Goal: Transaction & Acquisition: Purchase product/service

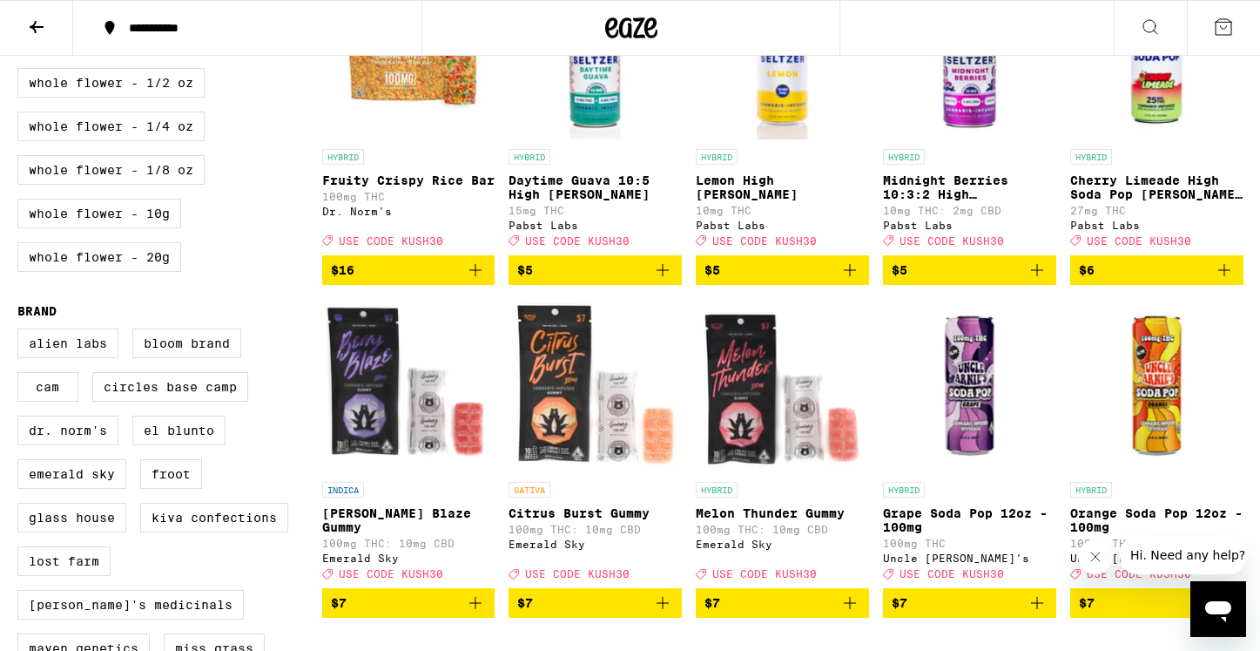
scroll to position [1109, 0]
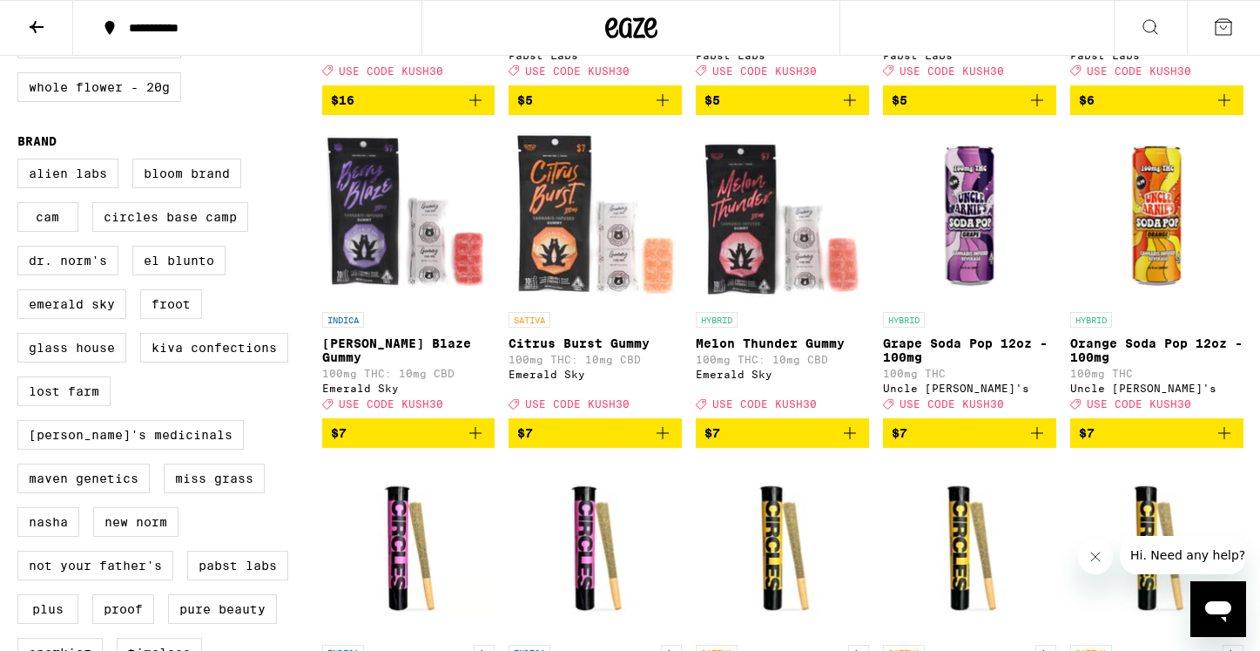
click at [483, 443] on icon "Add to bag" at bounding box center [475, 432] width 21 height 21
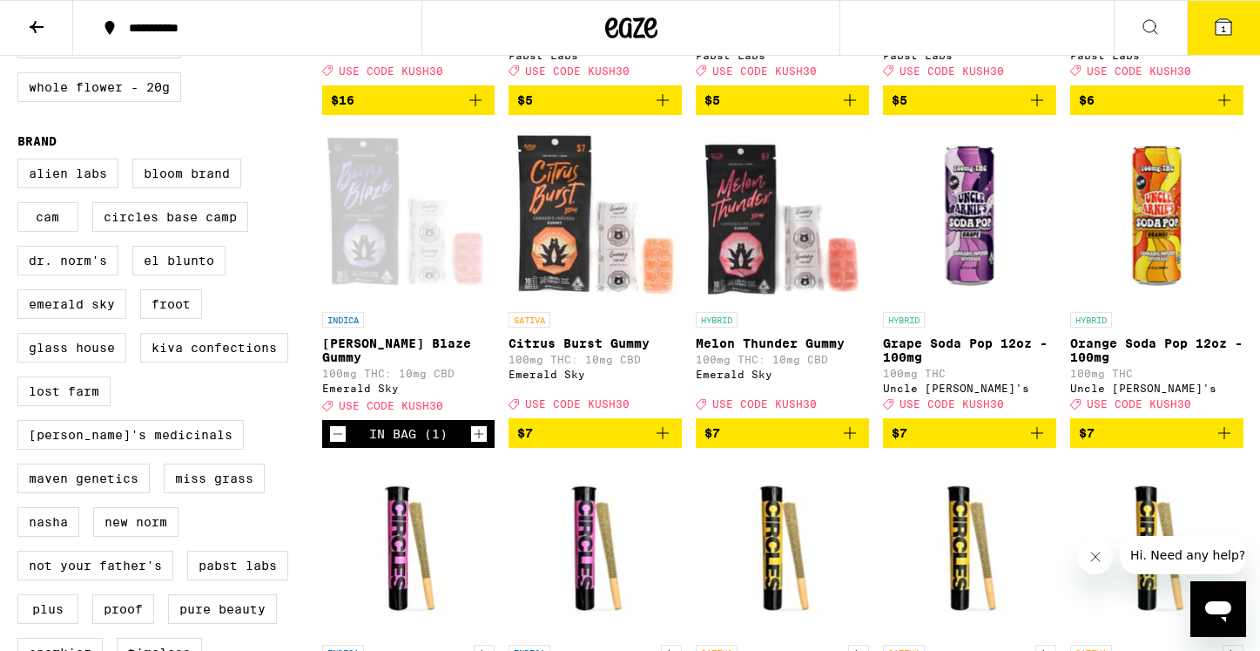
scroll to position [1165, 0]
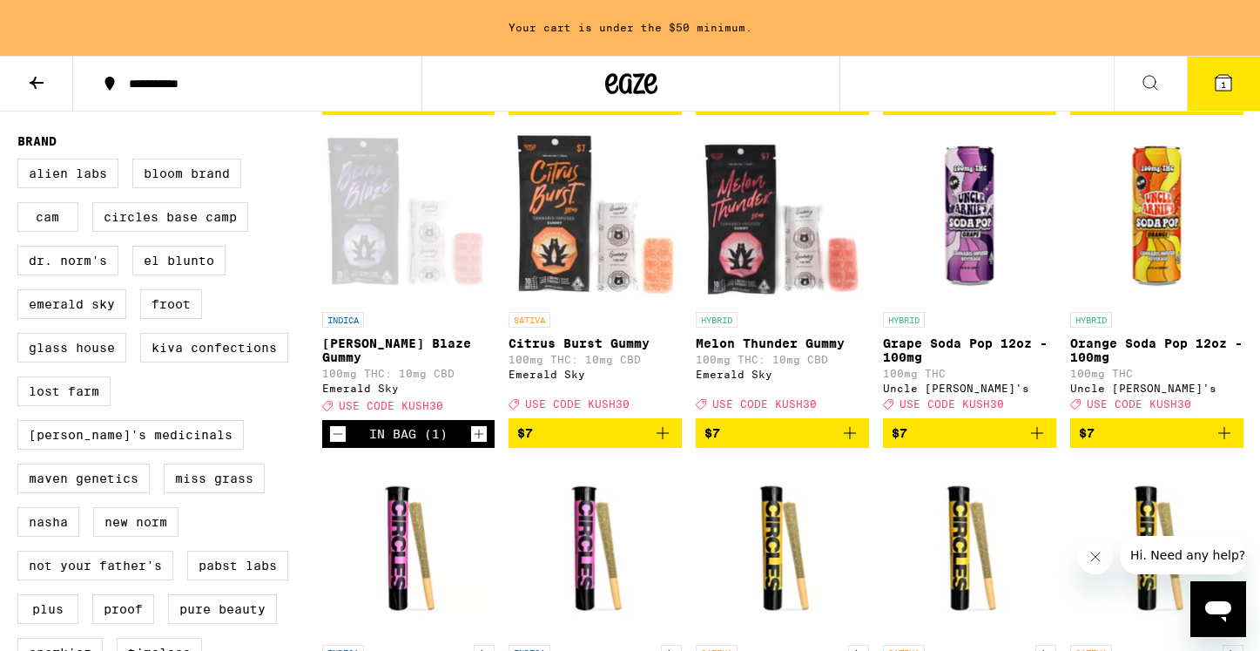
click at [660, 443] on icon "Add to bag" at bounding box center [662, 432] width 21 height 21
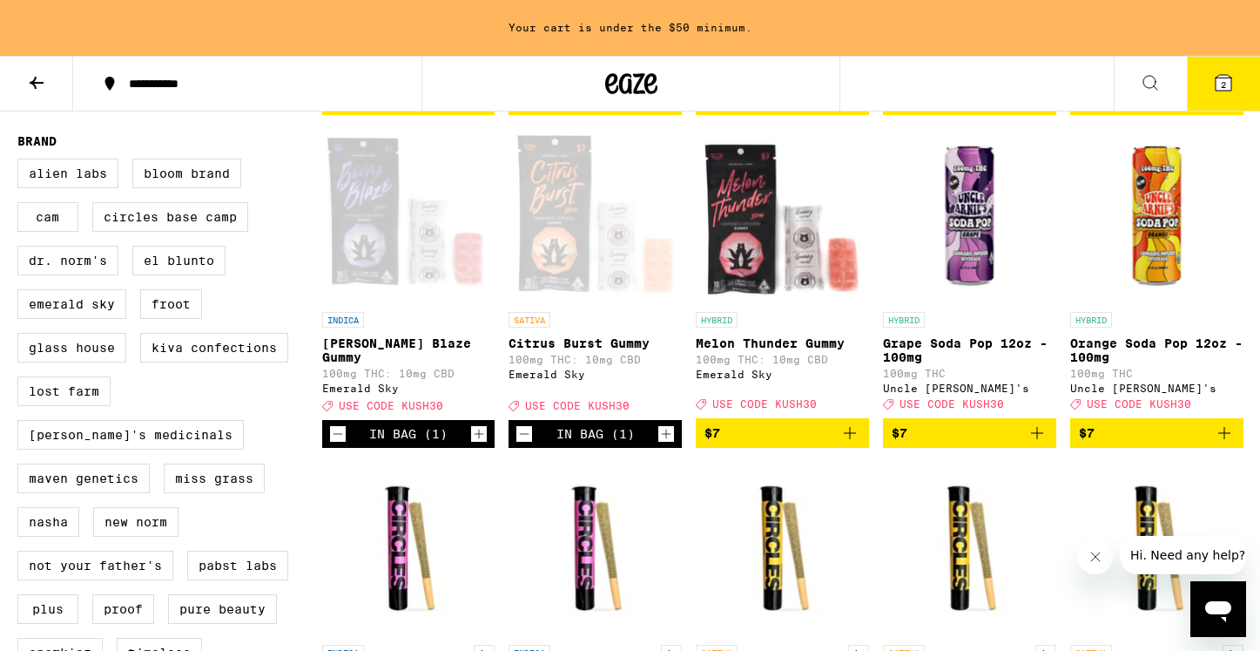
click at [857, 443] on icon "Add to bag" at bounding box center [850, 432] width 21 height 21
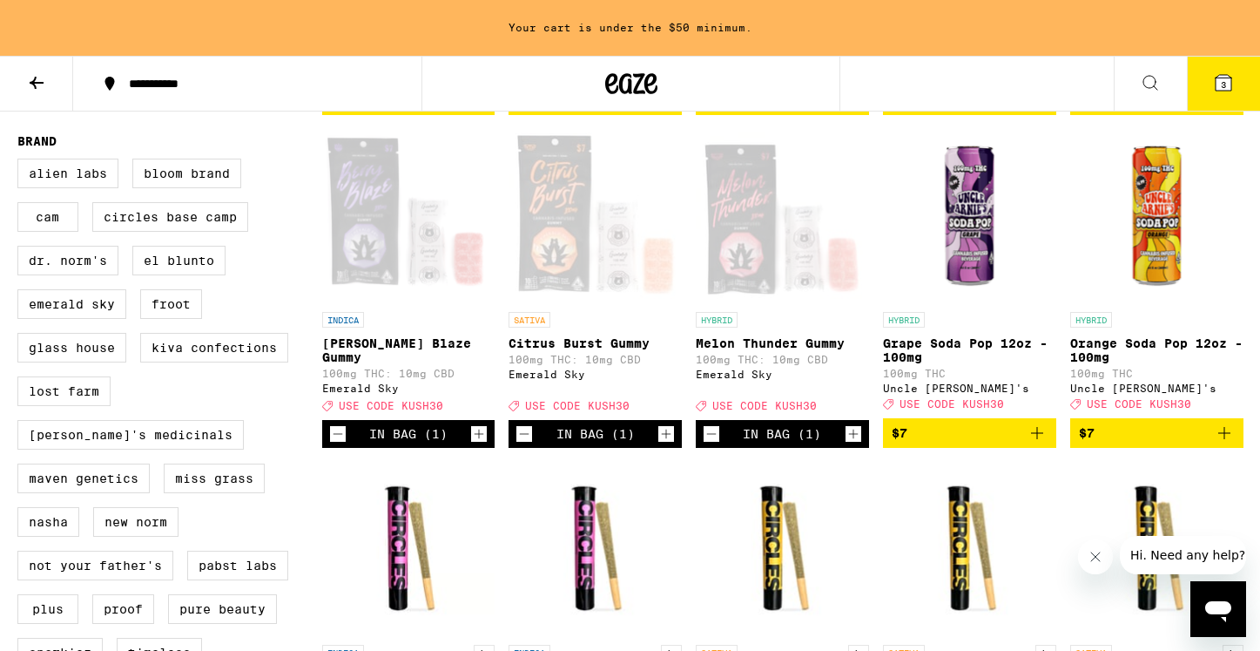
click at [481, 439] on icon "Increment" at bounding box center [480, 434] width 10 height 10
click at [660, 444] on icon "Increment" at bounding box center [666, 433] width 16 height 21
click at [853, 439] on icon "Increment" at bounding box center [854, 434] width 10 height 10
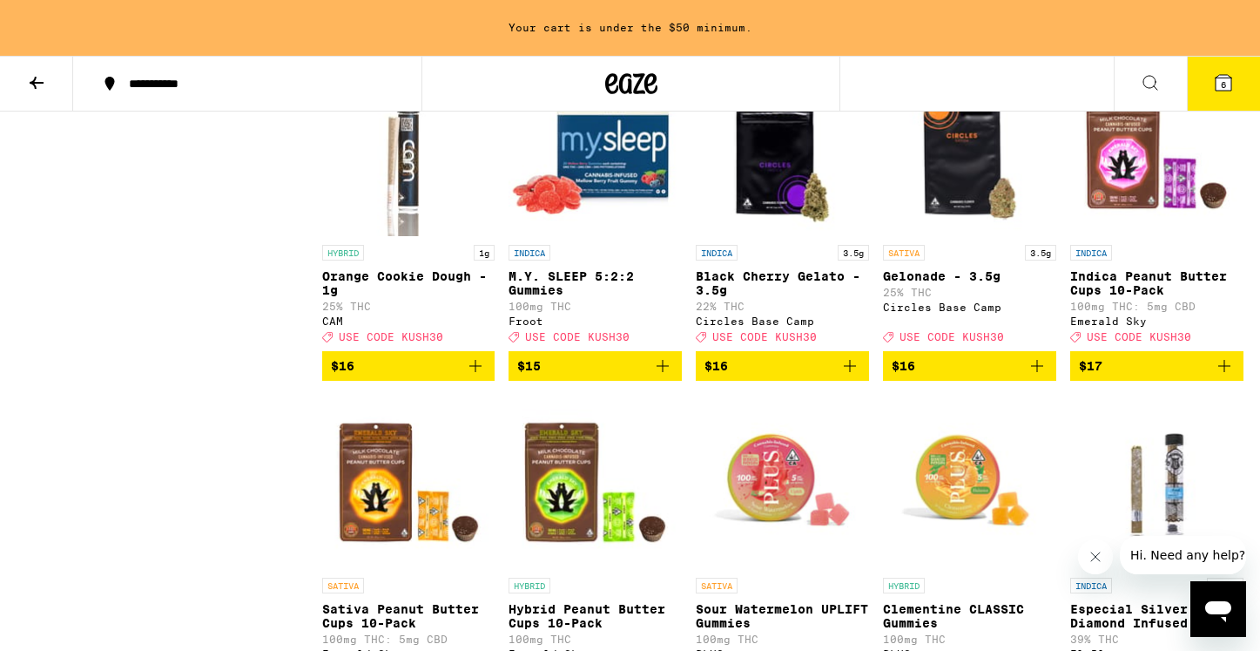
scroll to position [4221, 0]
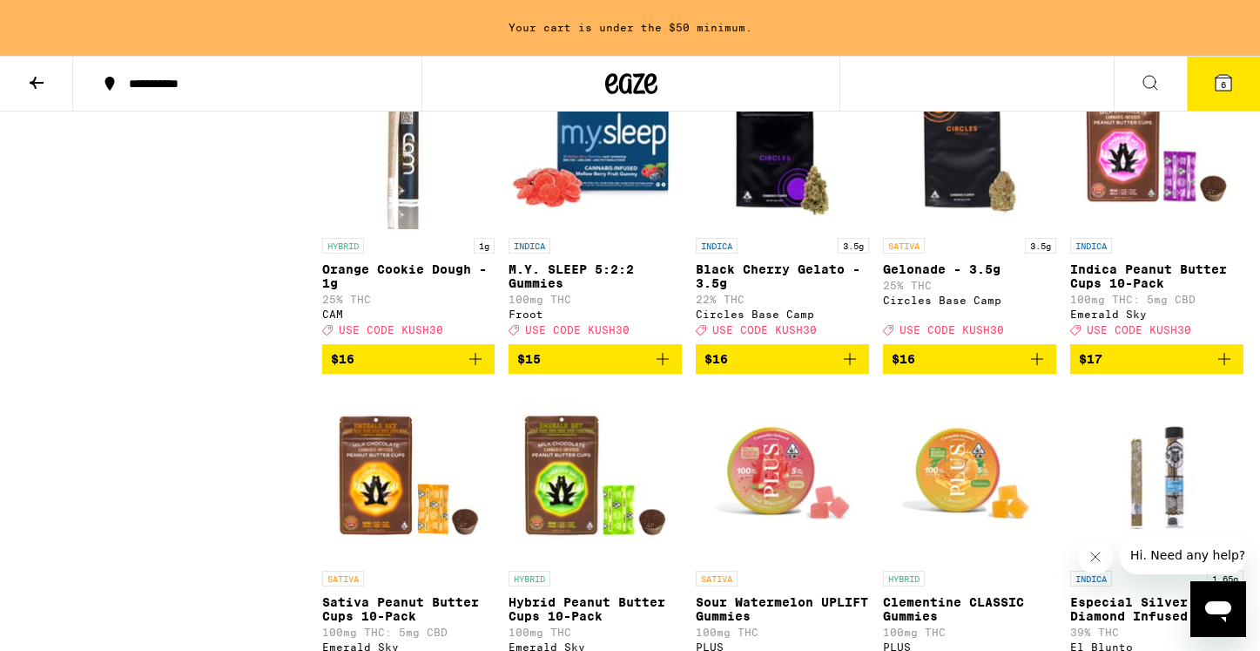
click at [1043, 369] on icon "Add to bag" at bounding box center [1037, 358] width 21 height 21
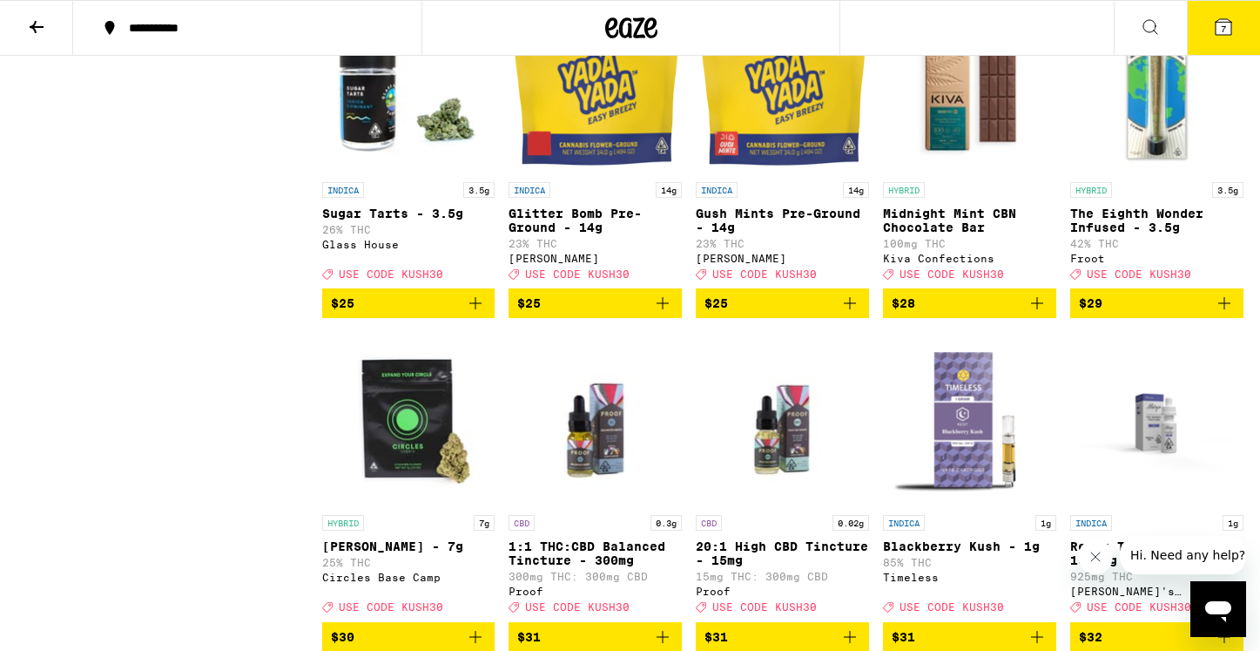
scroll to position [7884, 0]
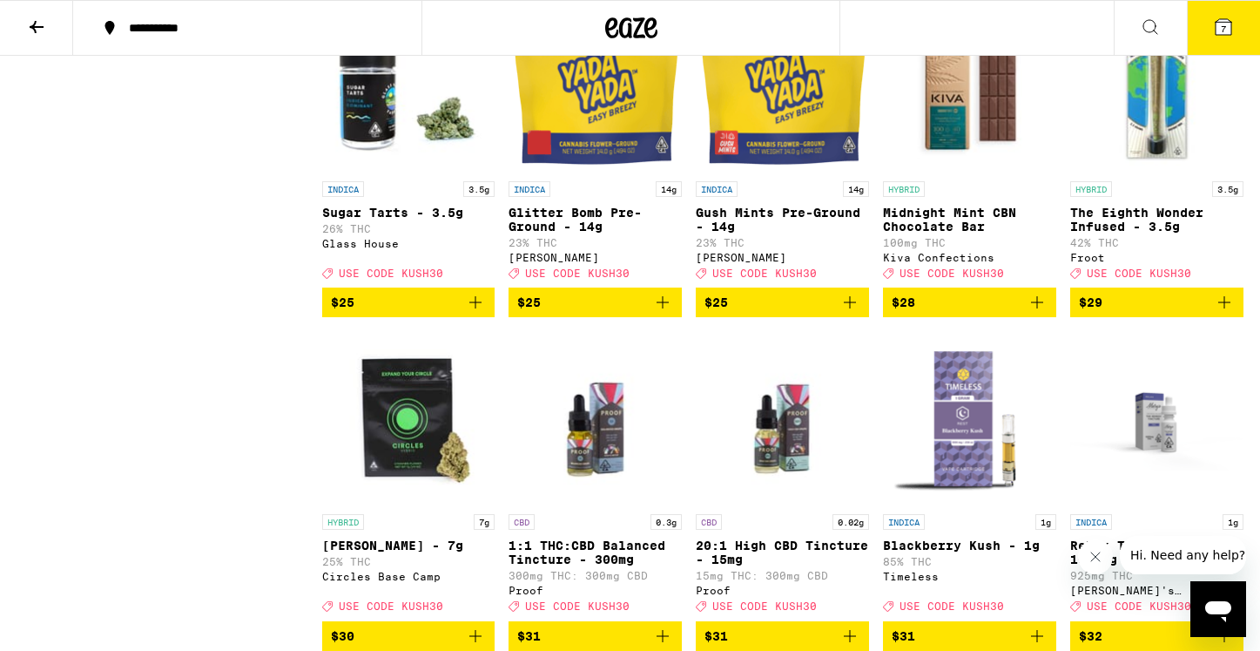
click at [660, 313] on icon "Add to bag" at bounding box center [662, 302] width 21 height 21
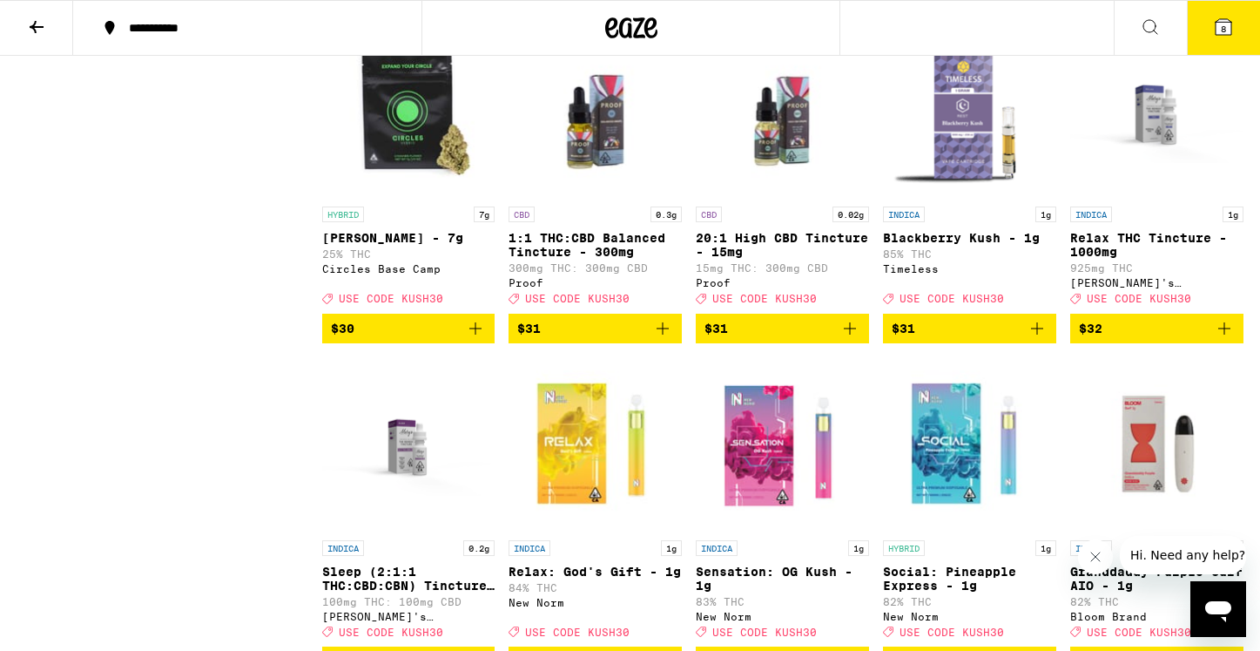
scroll to position [8206, 0]
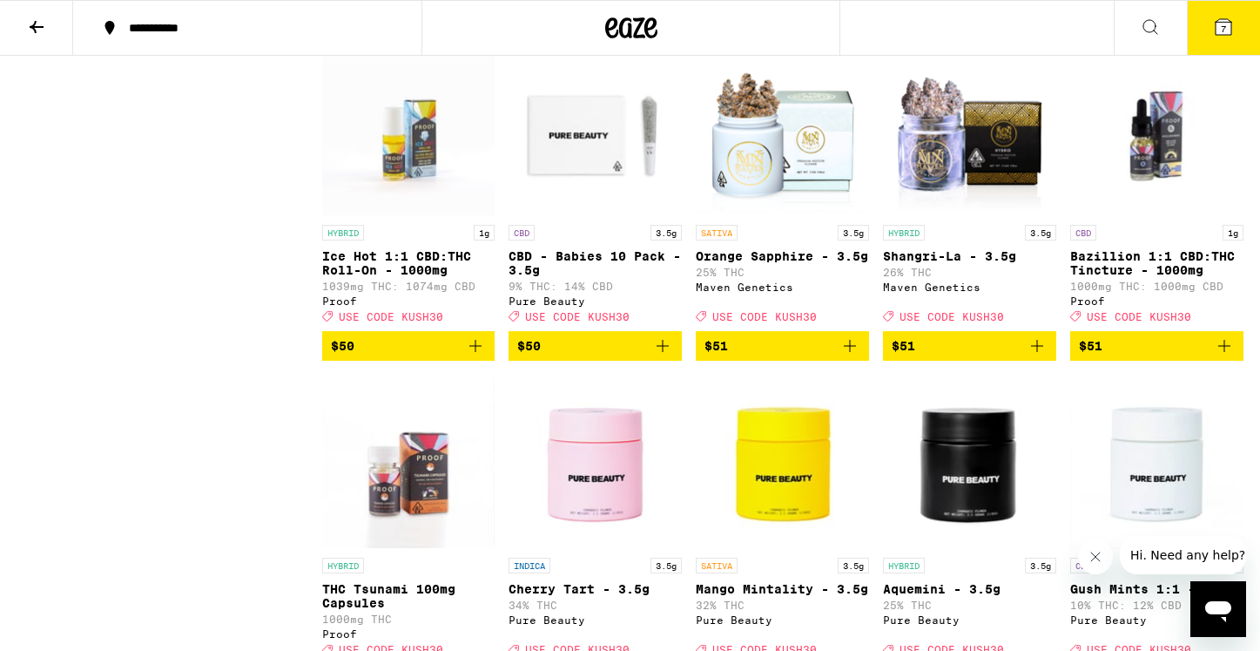
scroll to position [9837, 0]
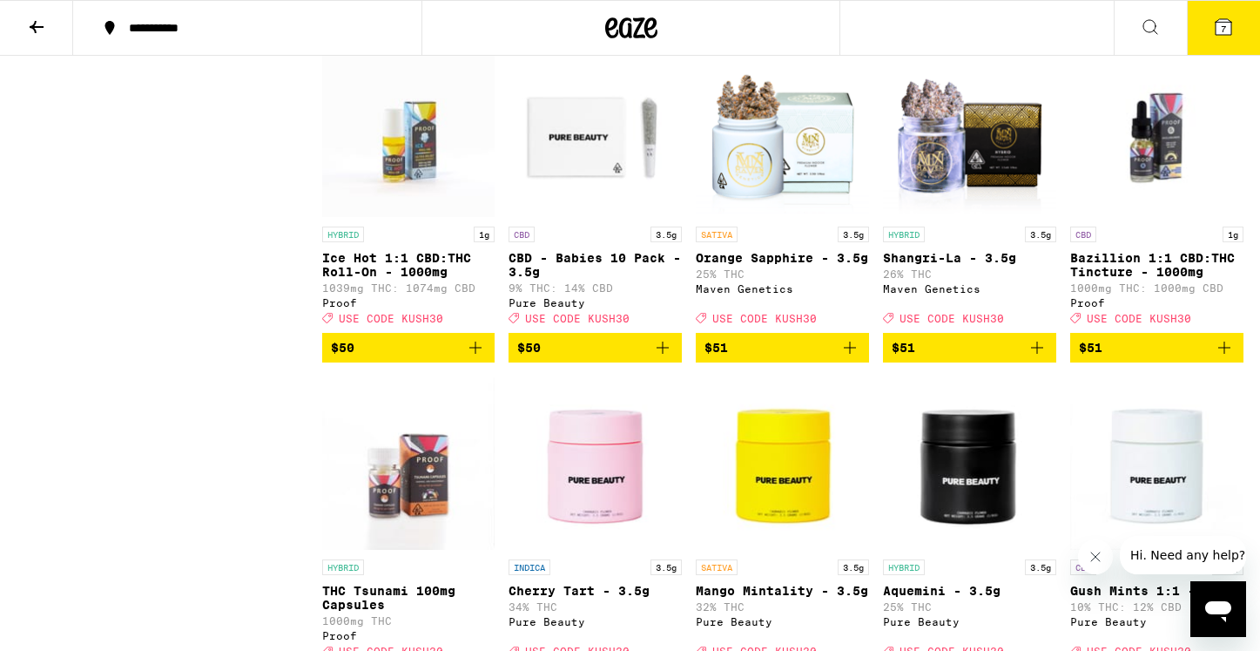
click at [1212, 24] on button "7" at bounding box center [1223, 28] width 73 height 54
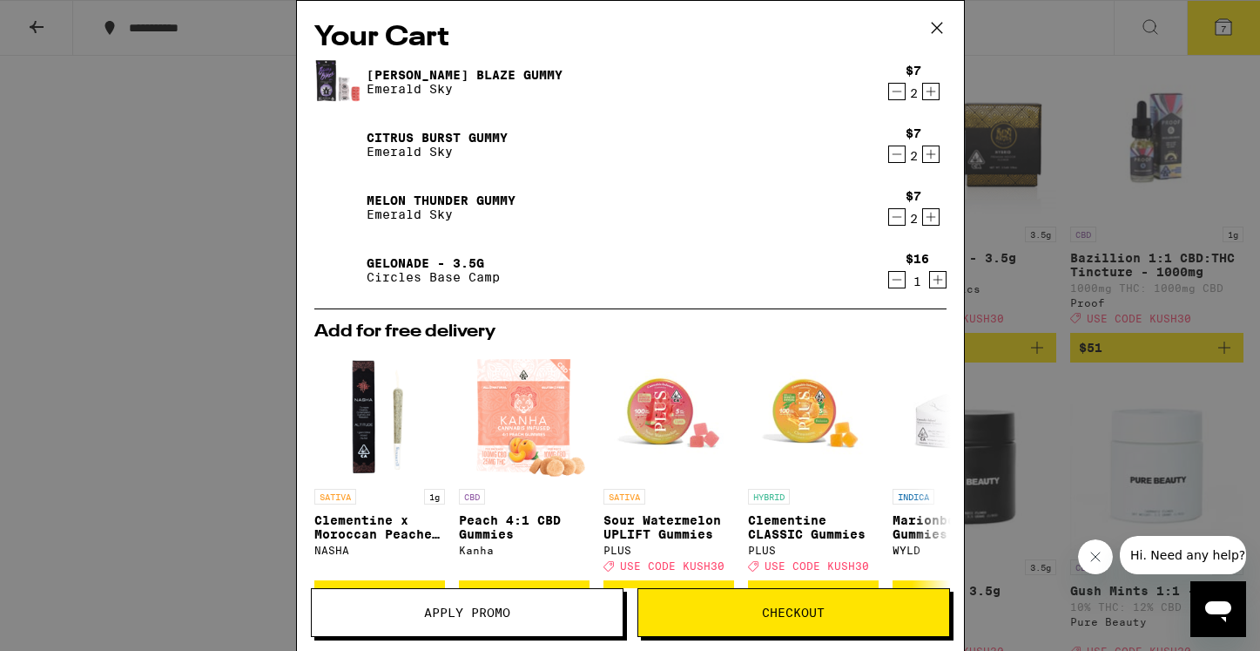
click at [942, 33] on icon at bounding box center [937, 28] width 26 height 26
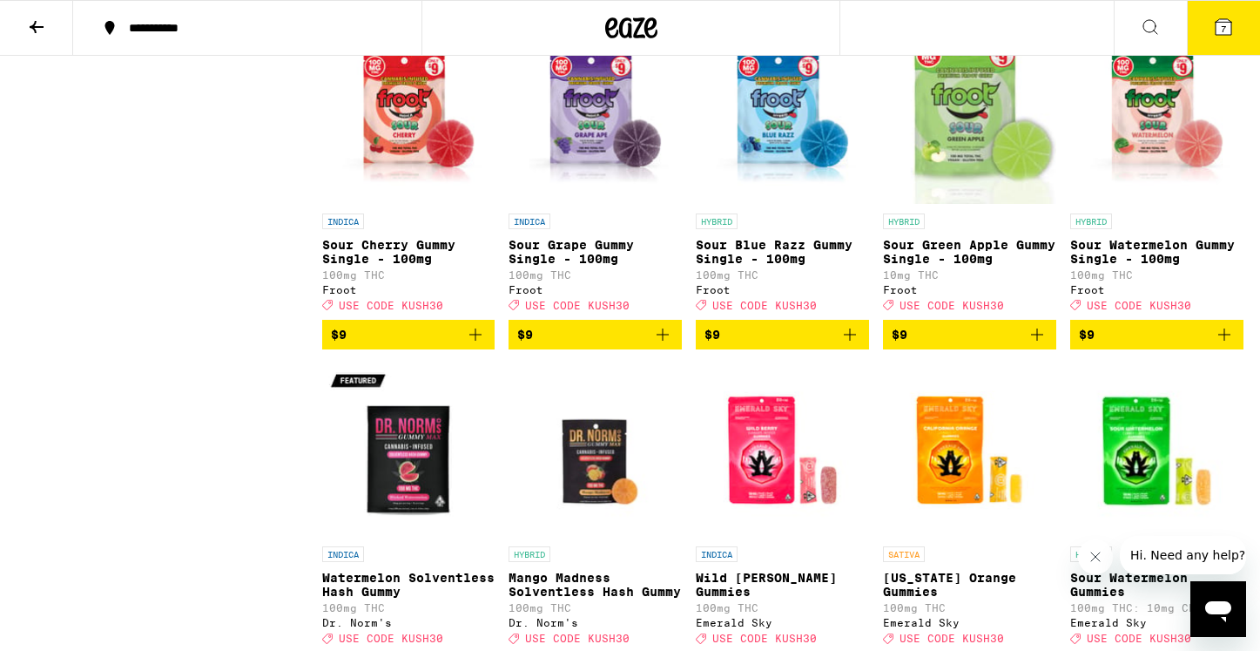
scroll to position [2182, 0]
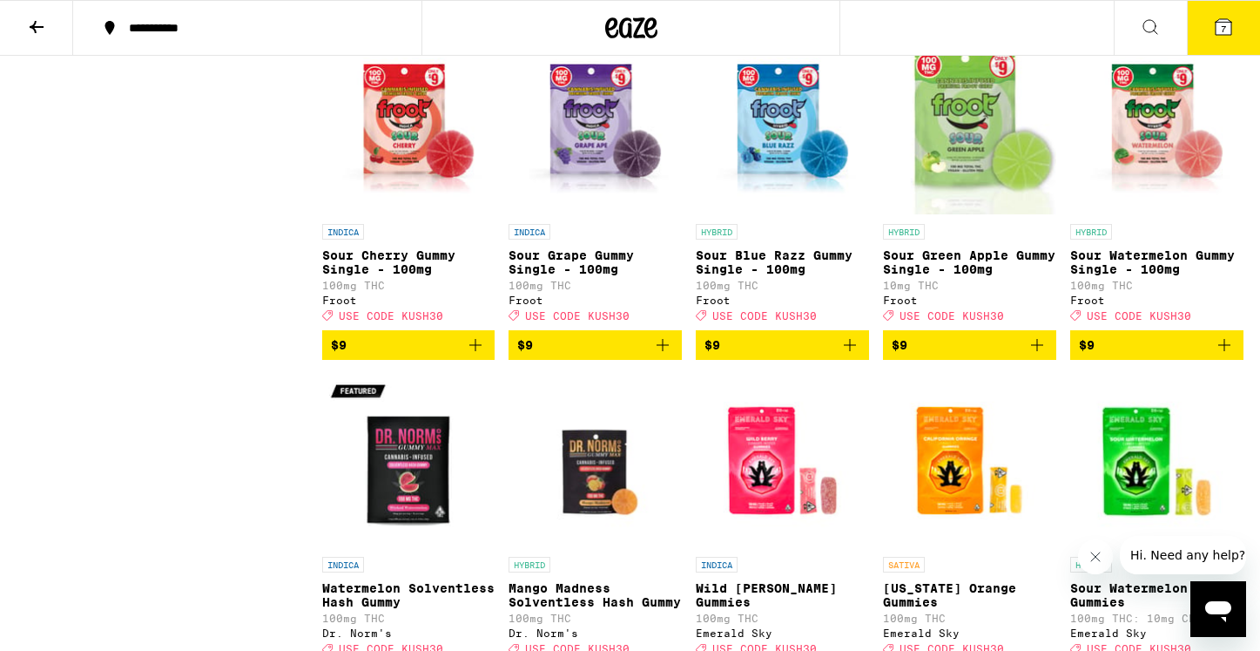
click at [475, 351] on icon "Add to bag" at bounding box center [475, 345] width 12 height 12
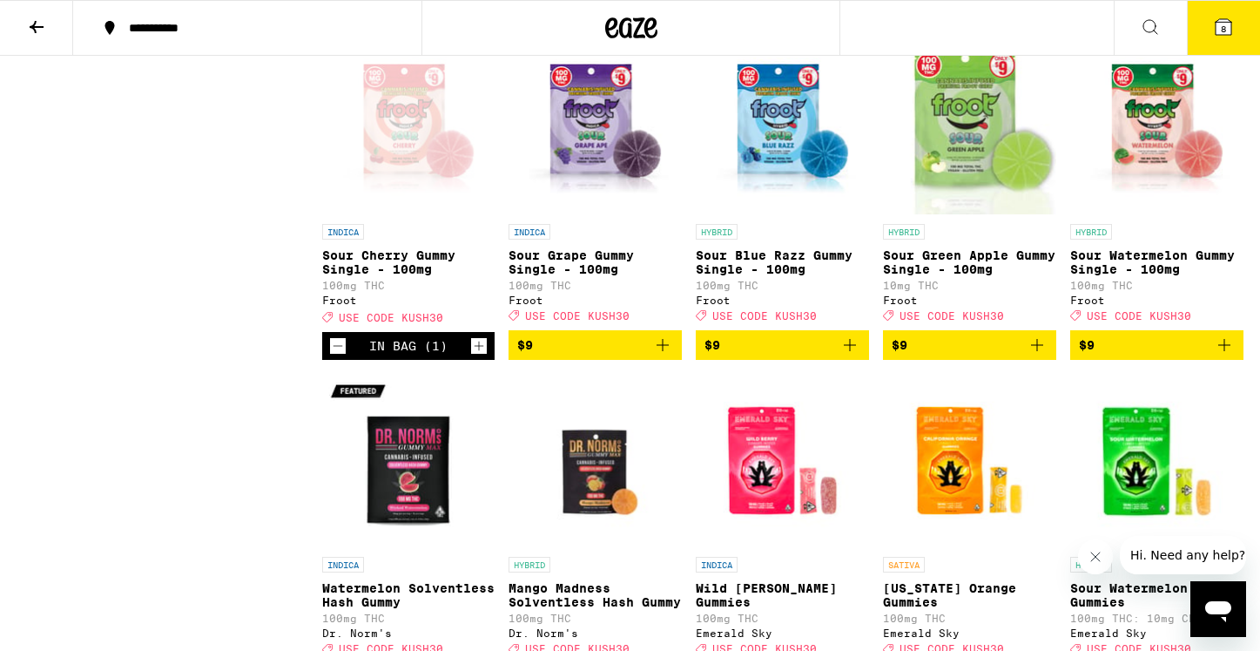
click at [858, 355] on icon "Add to bag" at bounding box center [850, 344] width 21 height 21
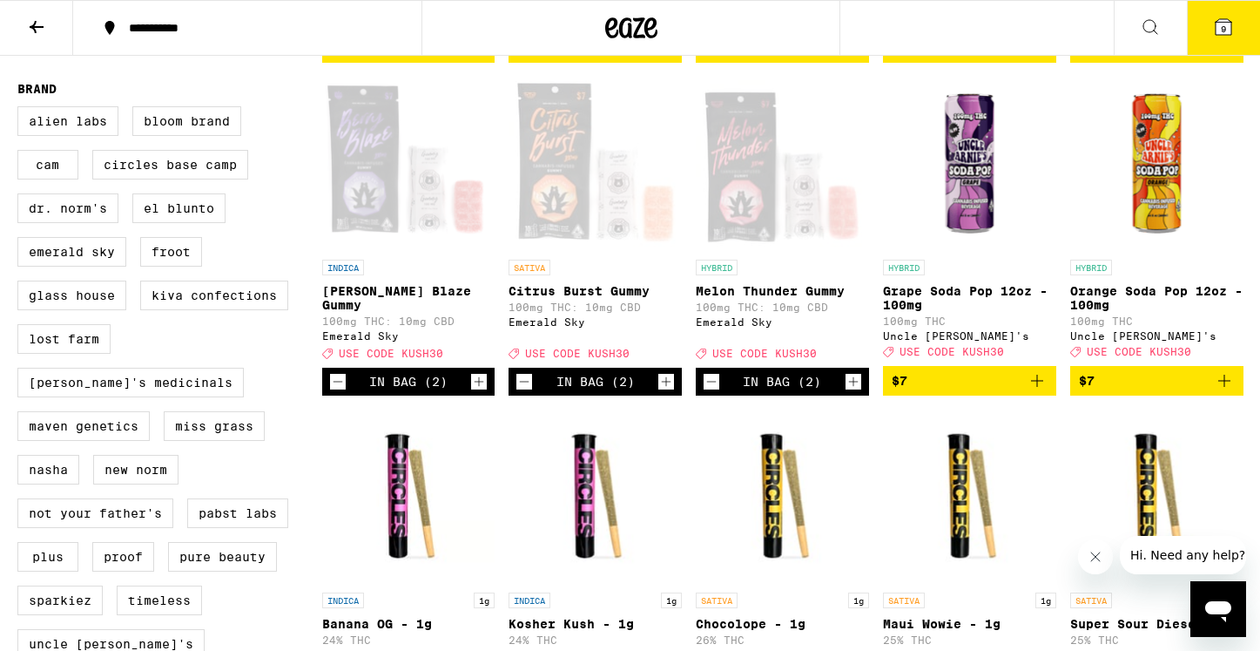
scroll to position [1137, 0]
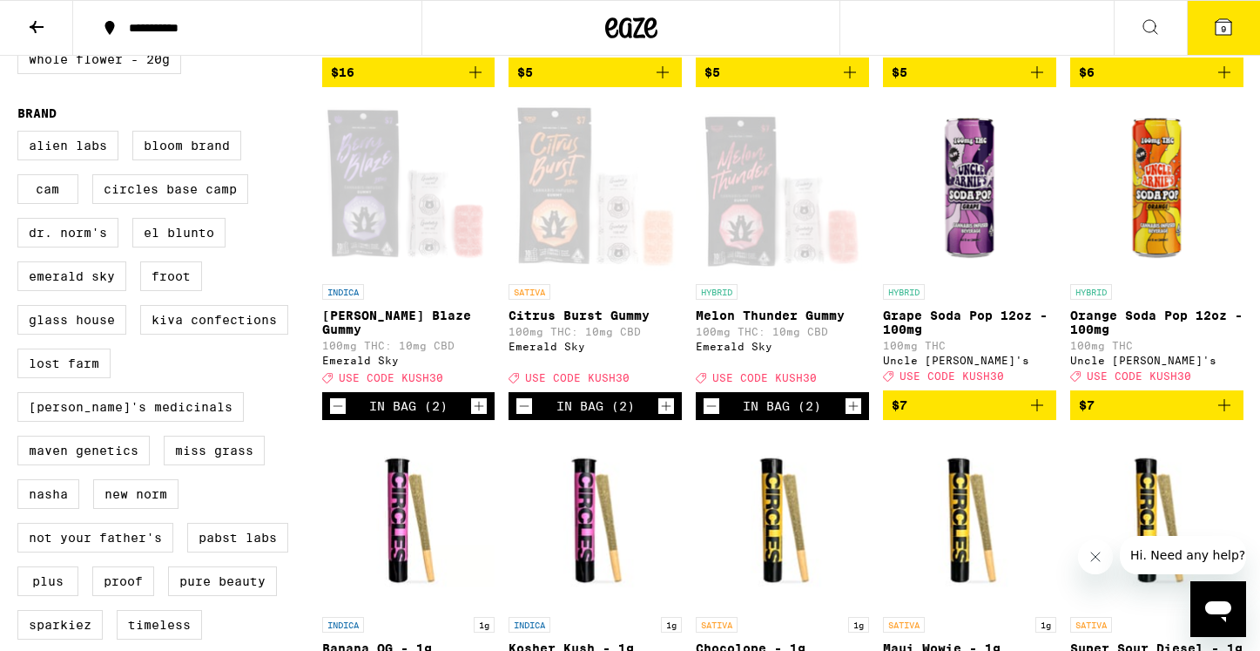
click at [1223, 17] on icon at bounding box center [1223, 27] width 21 height 21
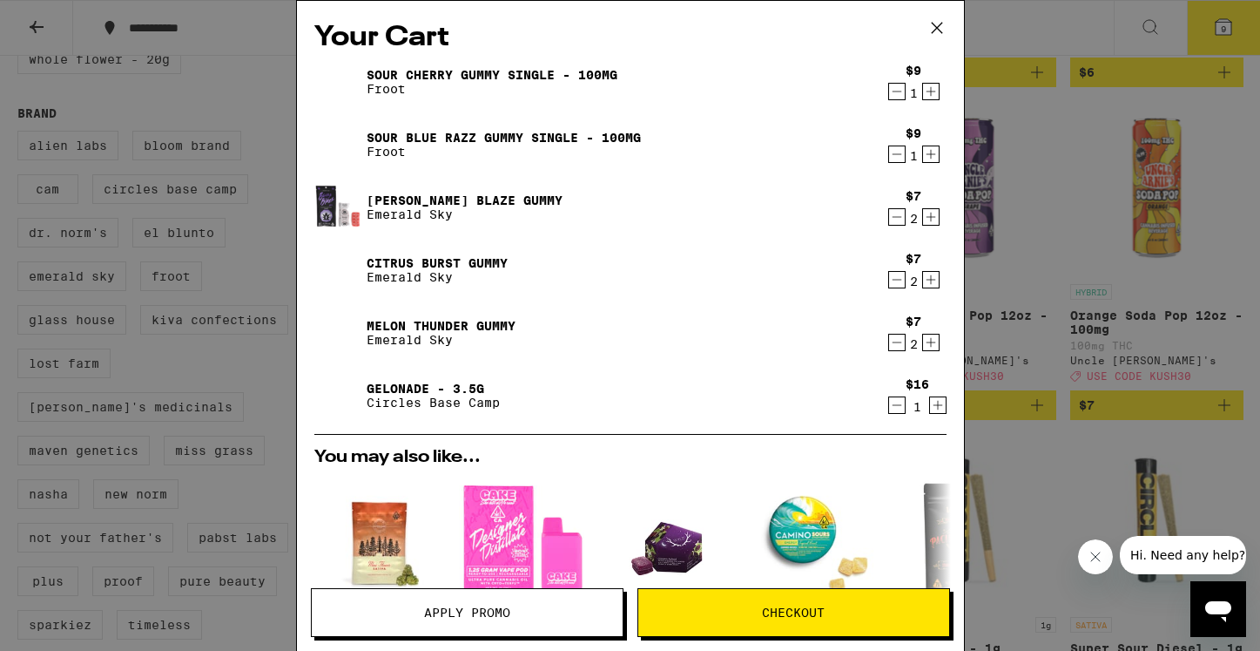
click at [764, 602] on button "Checkout" at bounding box center [794, 612] width 313 height 49
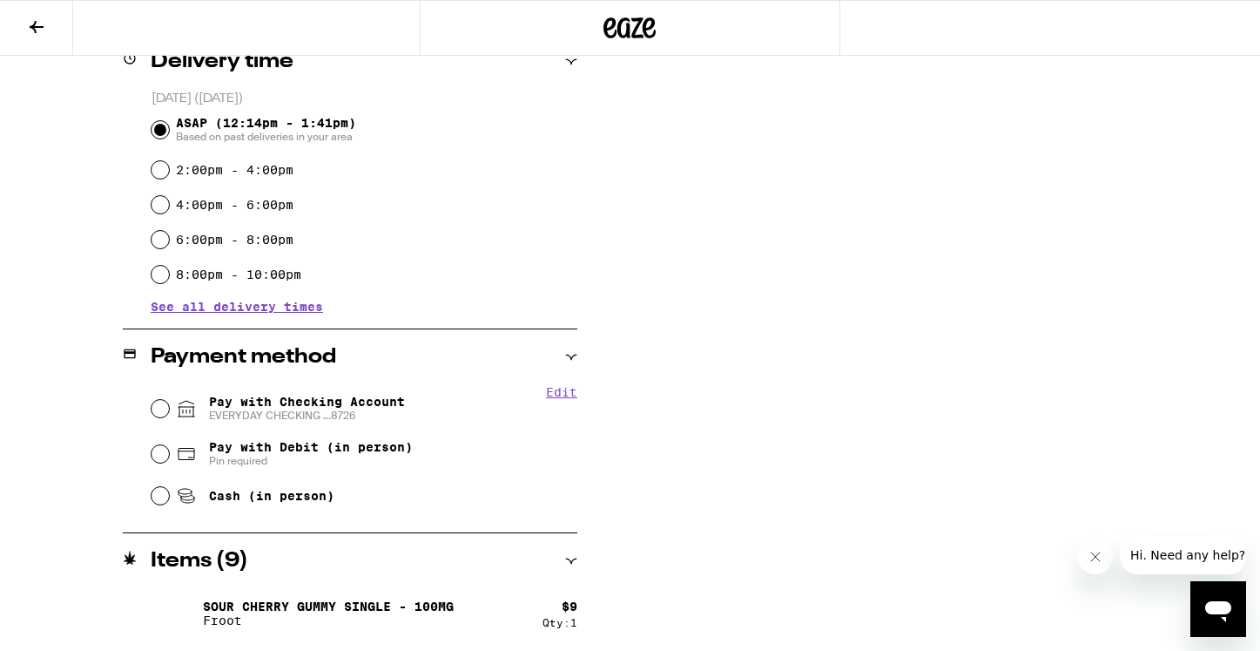
scroll to position [456, 0]
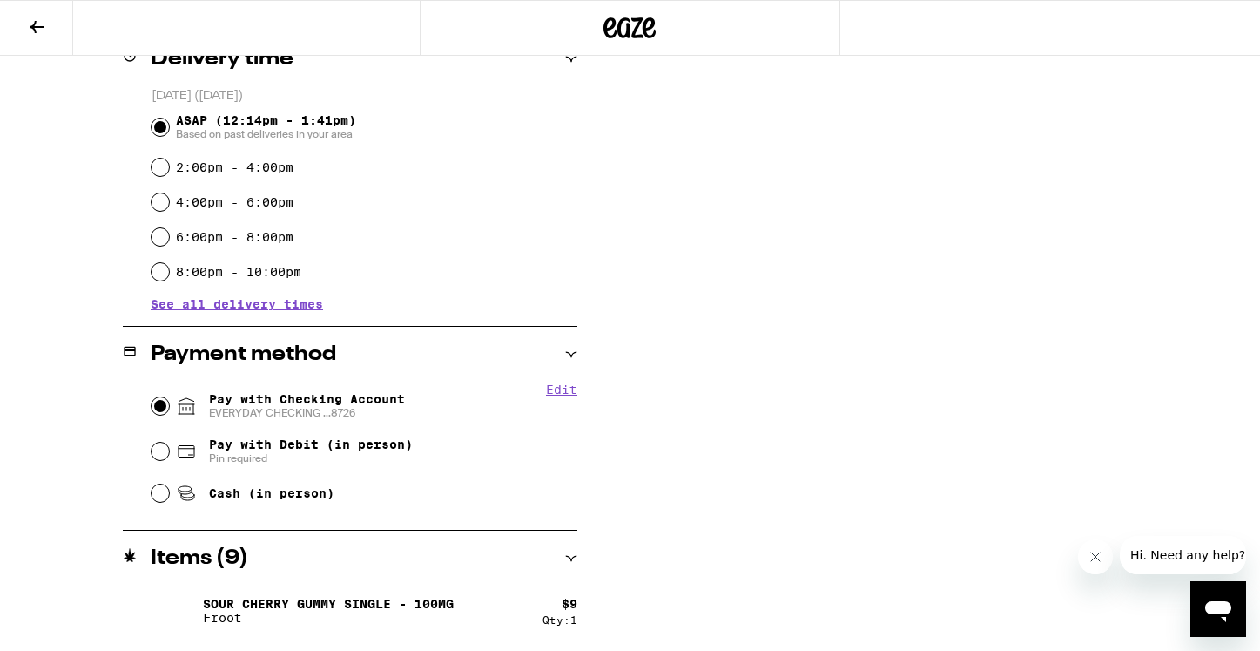
click at [167, 401] on input "Pay with Checking Account EVERYDAY CHECKING ...8726" at bounding box center [160, 405] width 17 height 17
radio input "true"
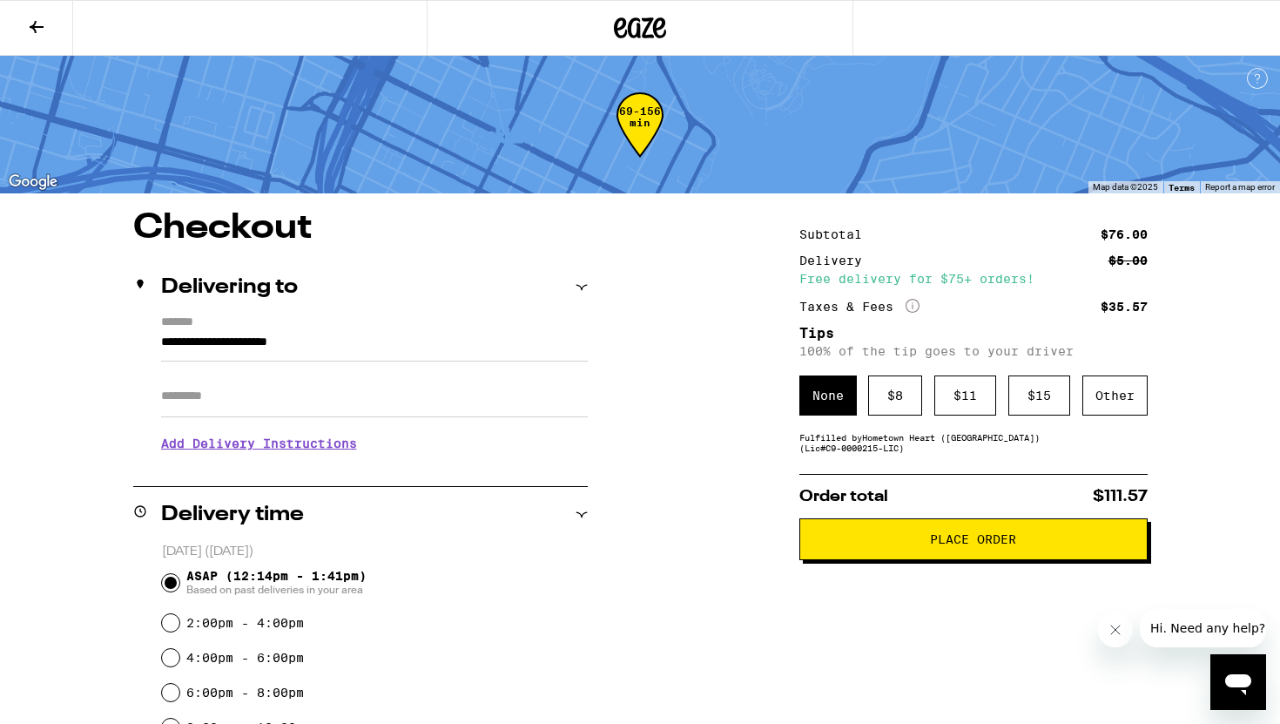
scroll to position [20, 0]
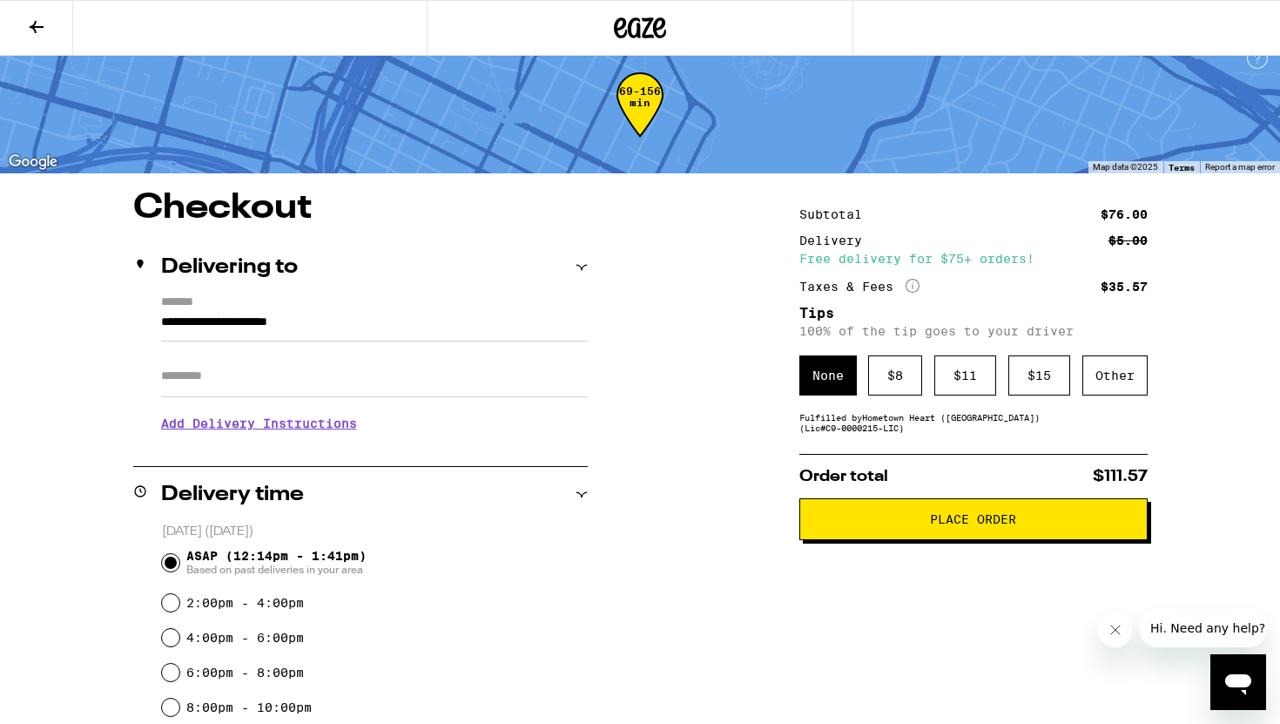
click at [28, 30] on icon at bounding box center [36, 27] width 21 height 21
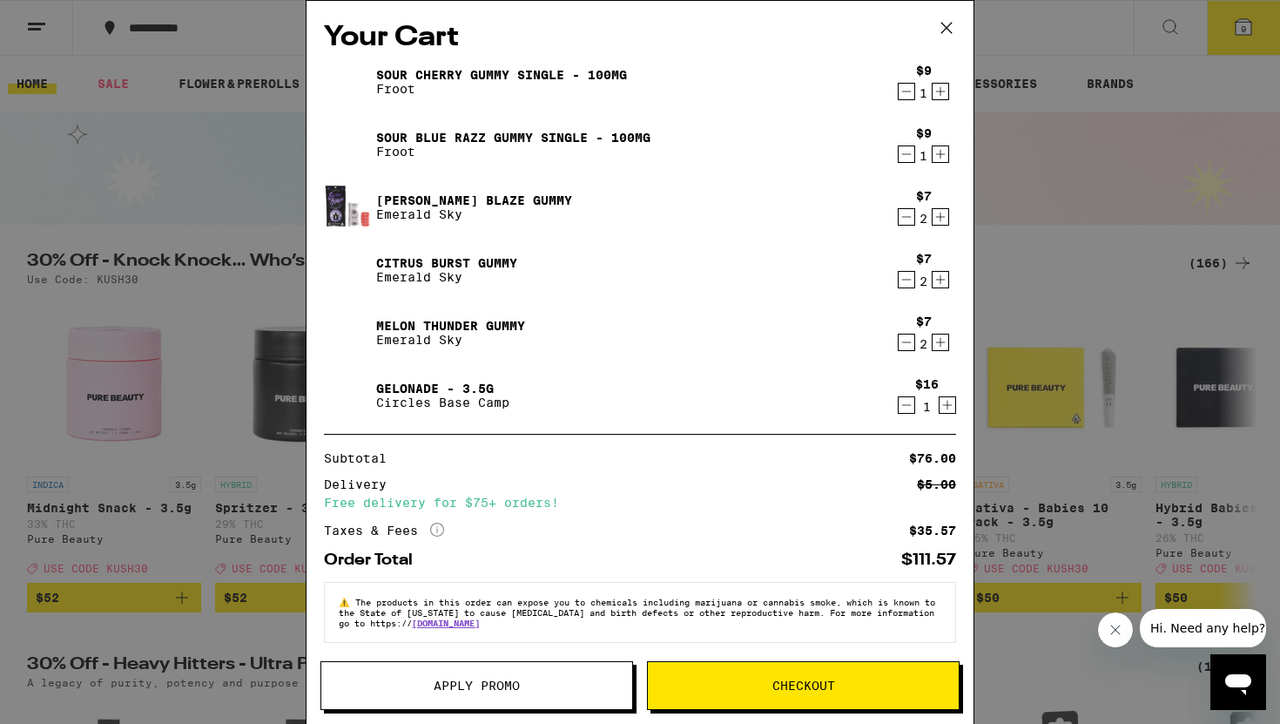
click at [488, 650] on button "Apply Promo" at bounding box center [477, 685] width 313 height 49
click at [444, 650] on button "Apply Promo" at bounding box center [477, 685] width 313 height 49
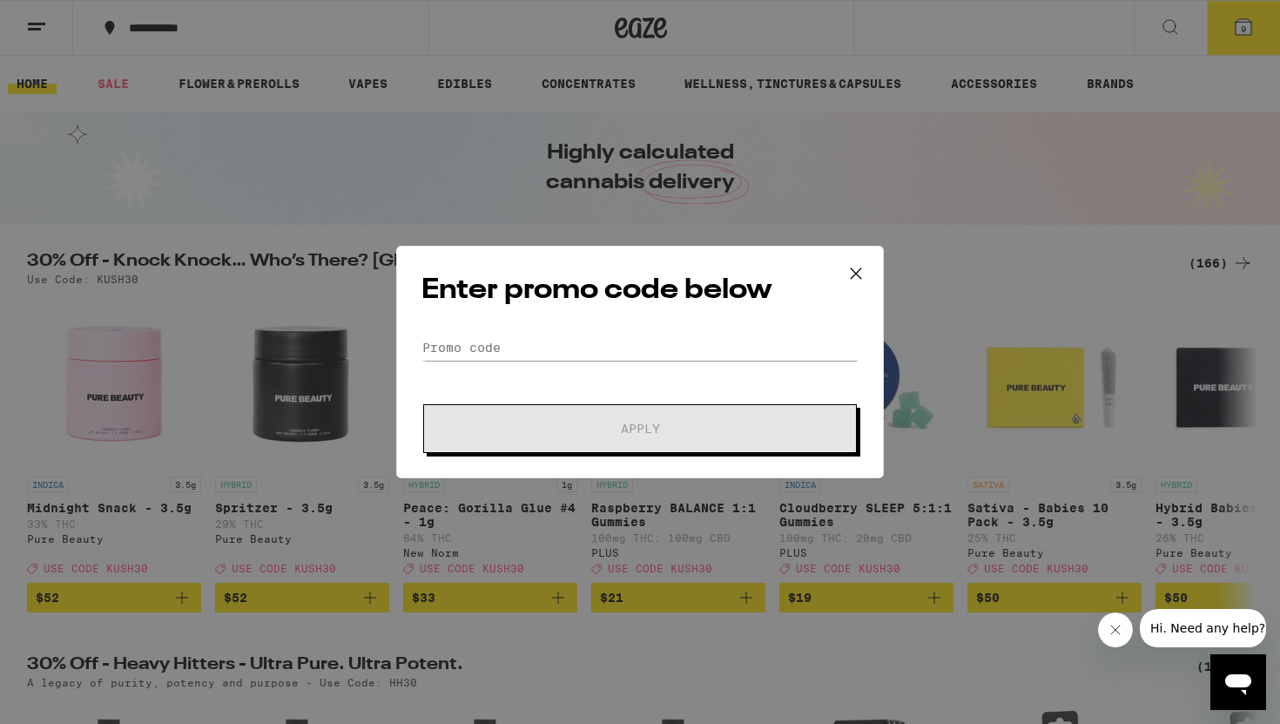
click at [458, 650] on div "Enter promo code below Promo Code Apply" at bounding box center [640, 362] width 1280 height 724
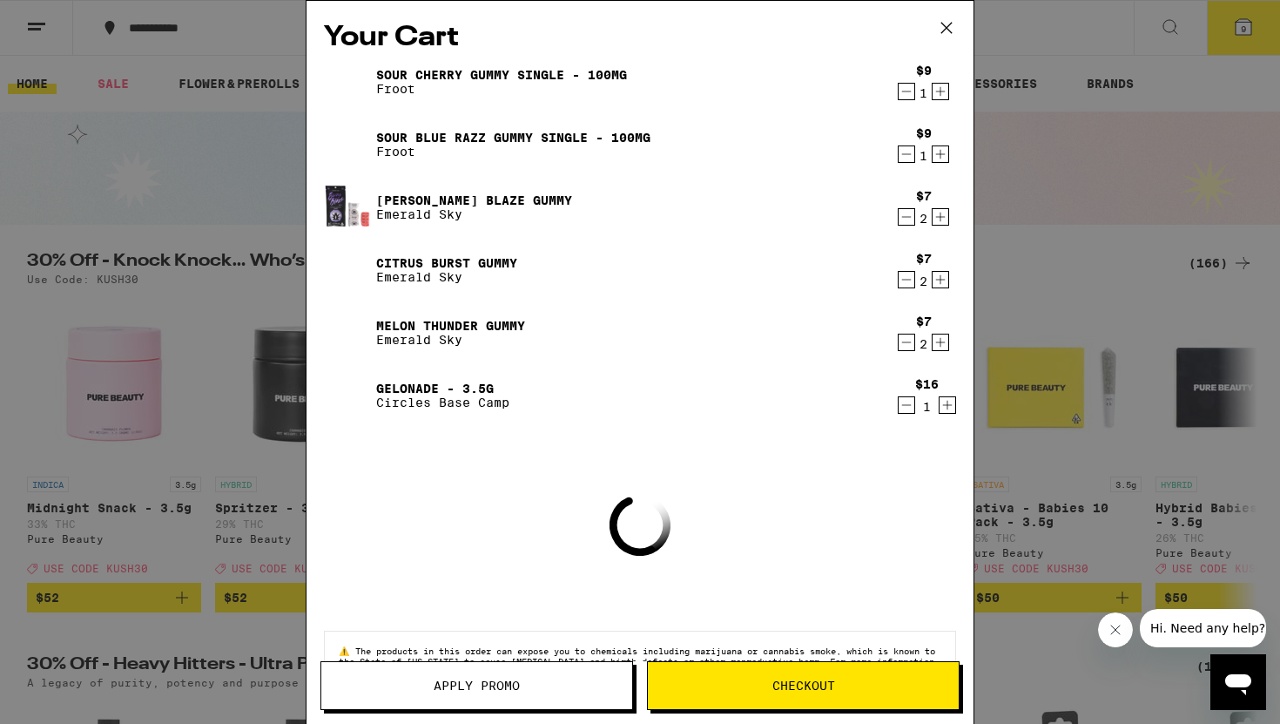
click at [432, 650] on button "Apply Promo" at bounding box center [477, 685] width 313 height 49
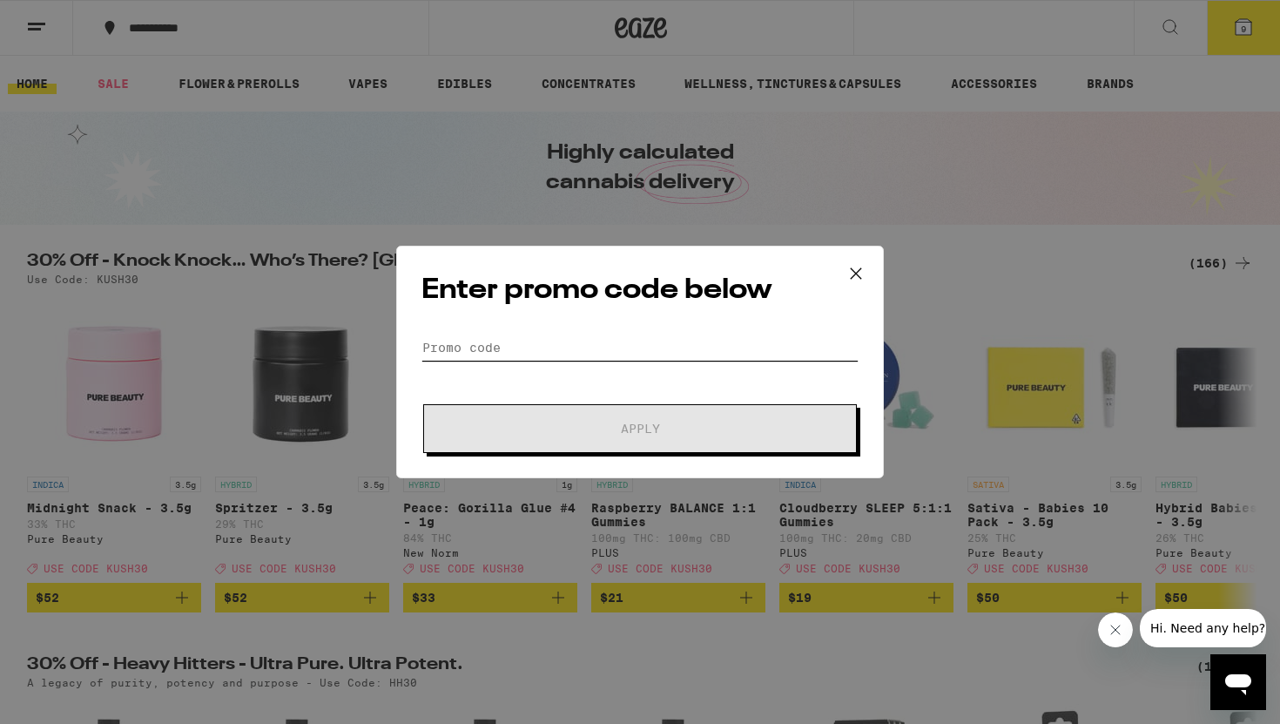
click at [526, 354] on input "Promo Code" at bounding box center [640, 347] width 437 height 26
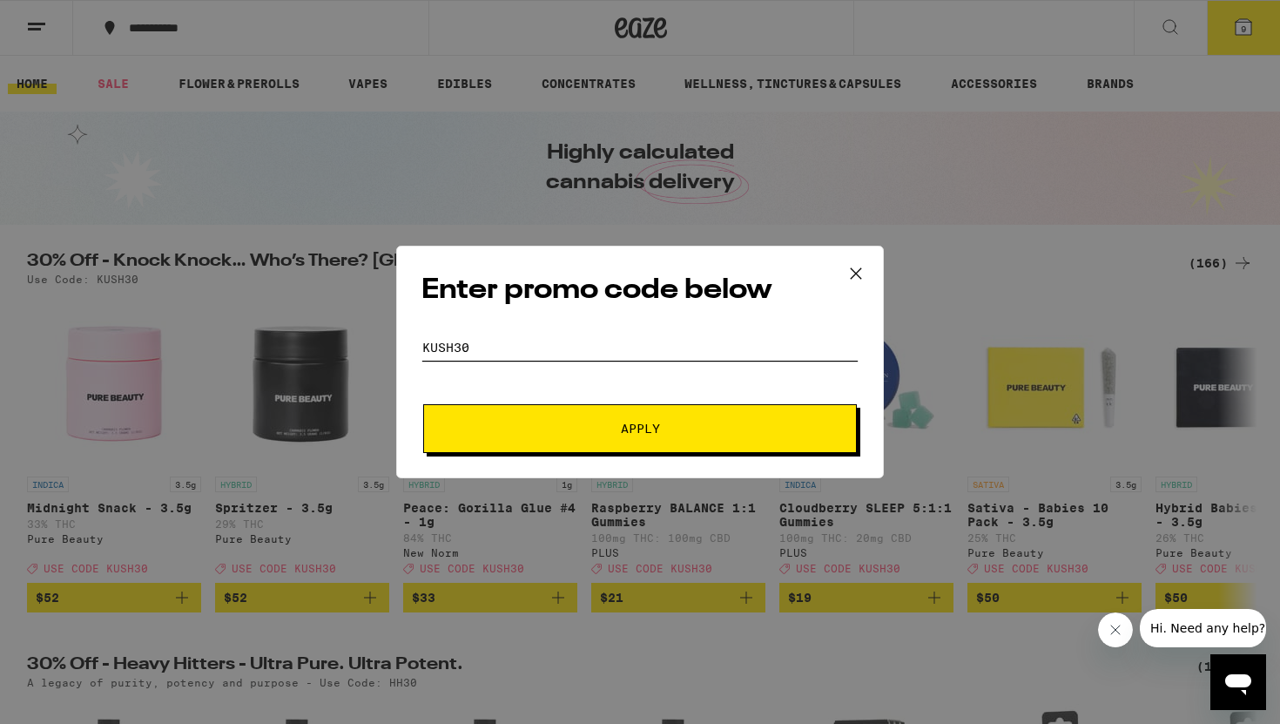
type input "kush30"
click at [553, 420] on button "Apply" at bounding box center [640, 428] width 434 height 49
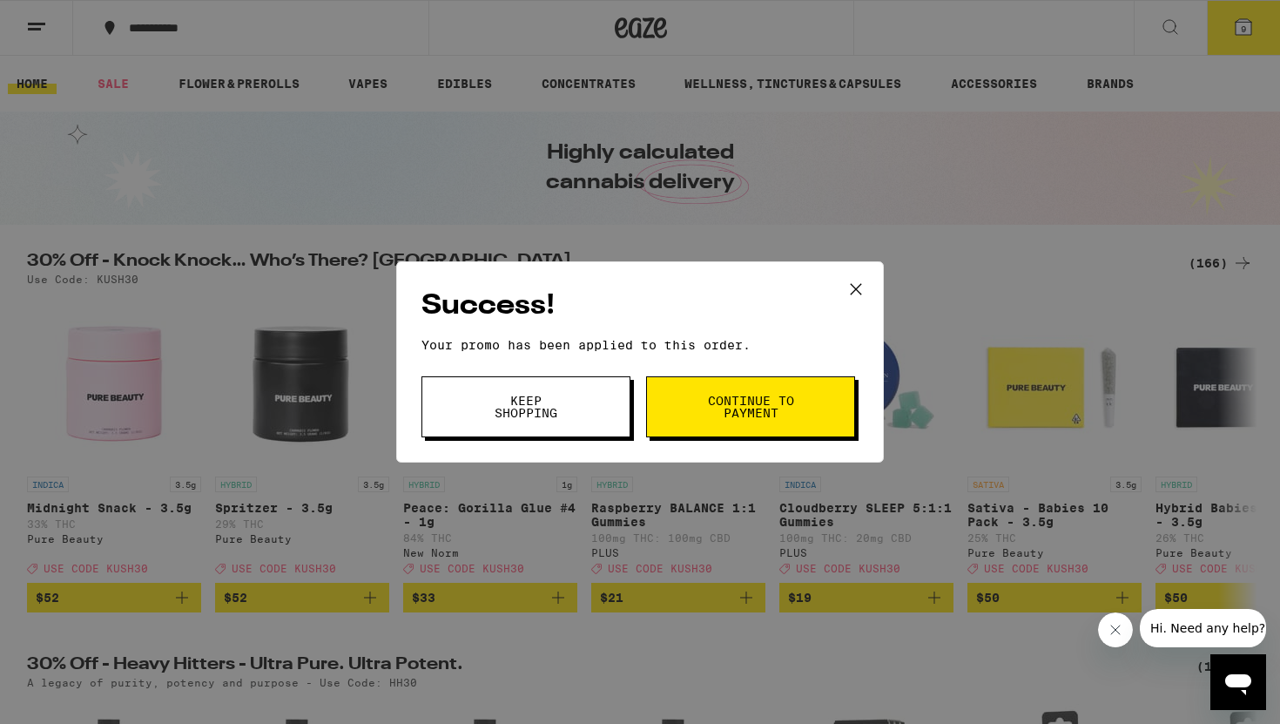
click at [746, 410] on span "Continue to payment" at bounding box center [750, 407] width 89 height 24
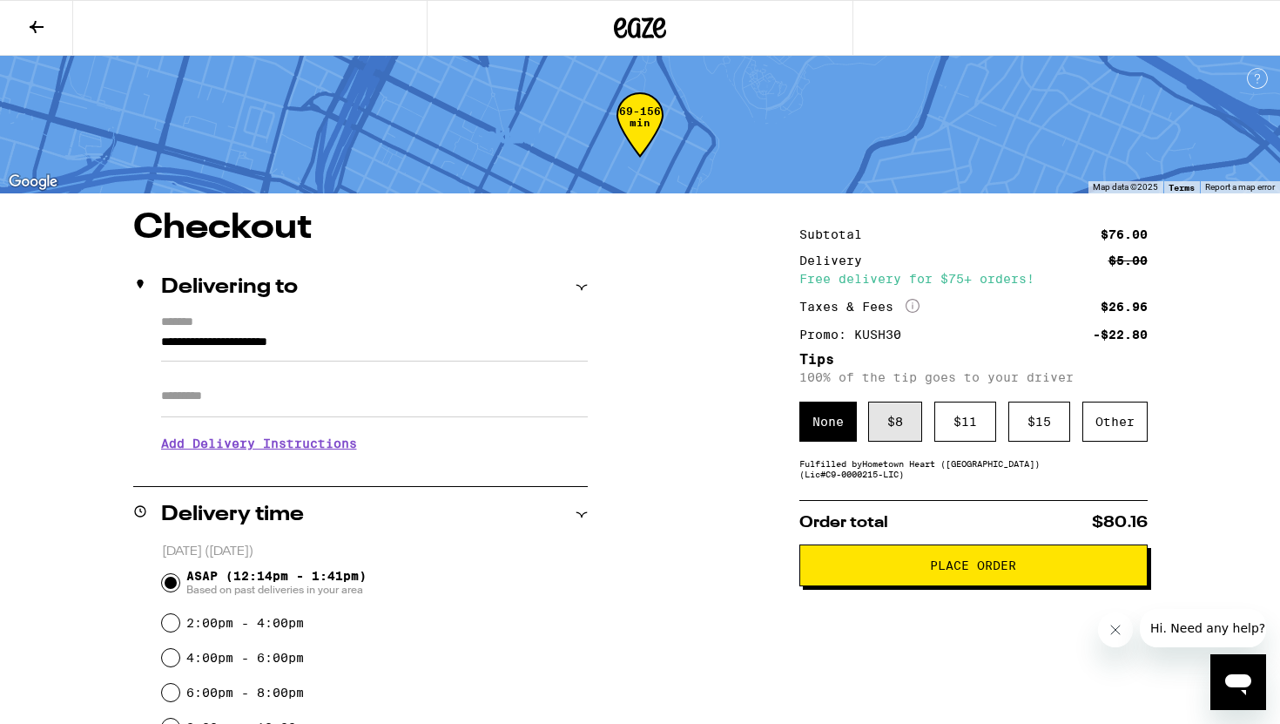
click at [896, 433] on div "$ 8" at bounding box center [895, 422] width 54 height 40
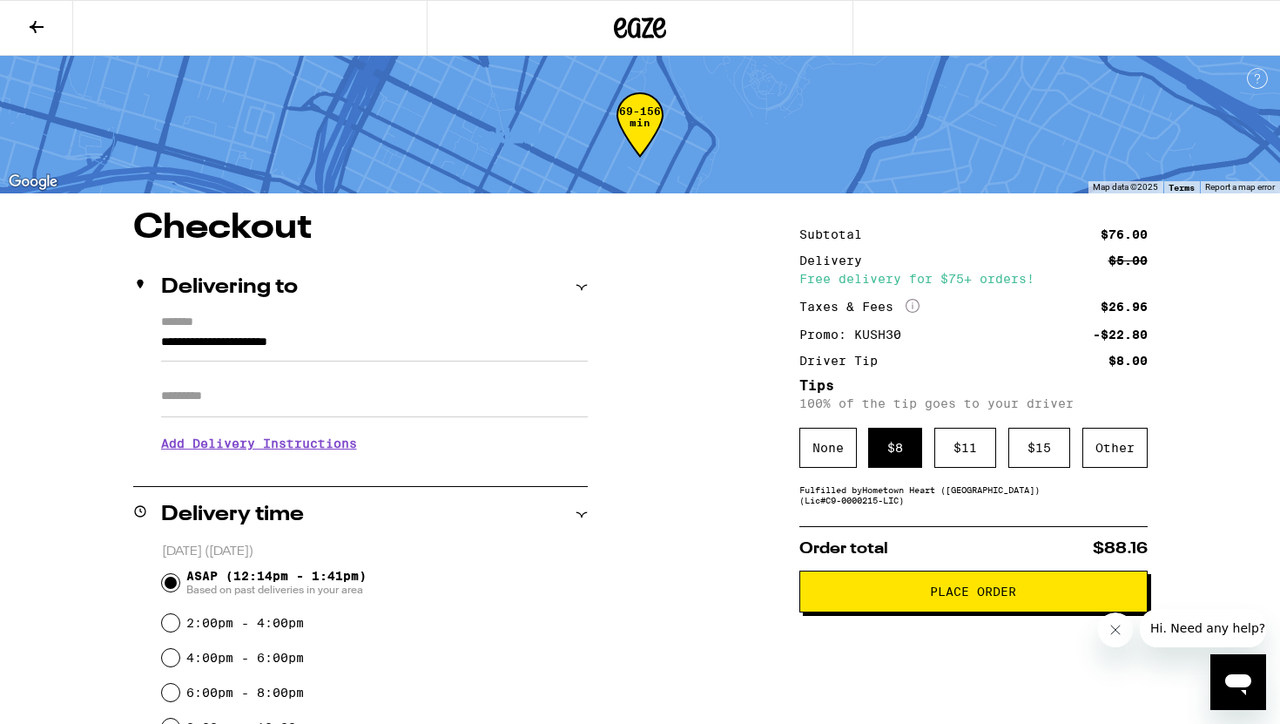
click at [891, 581] on button "Place Order" at bounding box center [974, 591] width 348 height 42
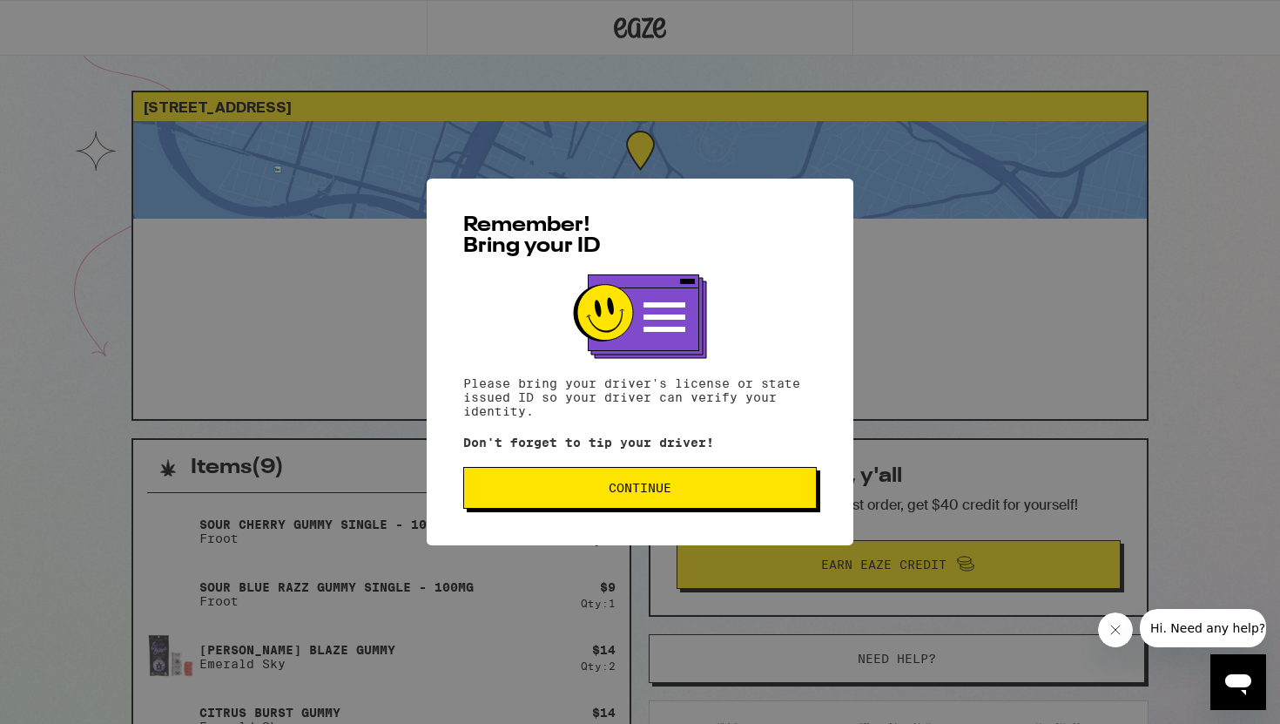
click at [670, 478] on button "Continue" at bounding box center [640, 488] width 354 height 42
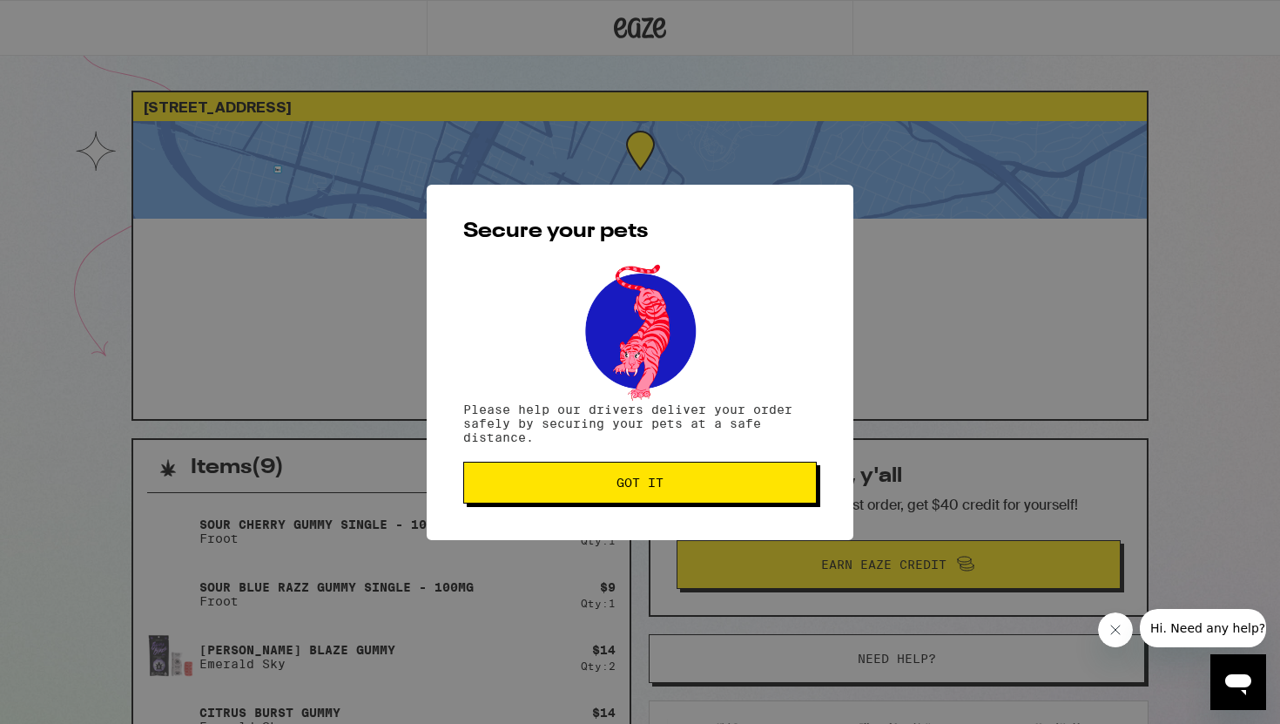
click at [699, 489] on span "Got it" at bounding box center [640, 482] width 324 height 12
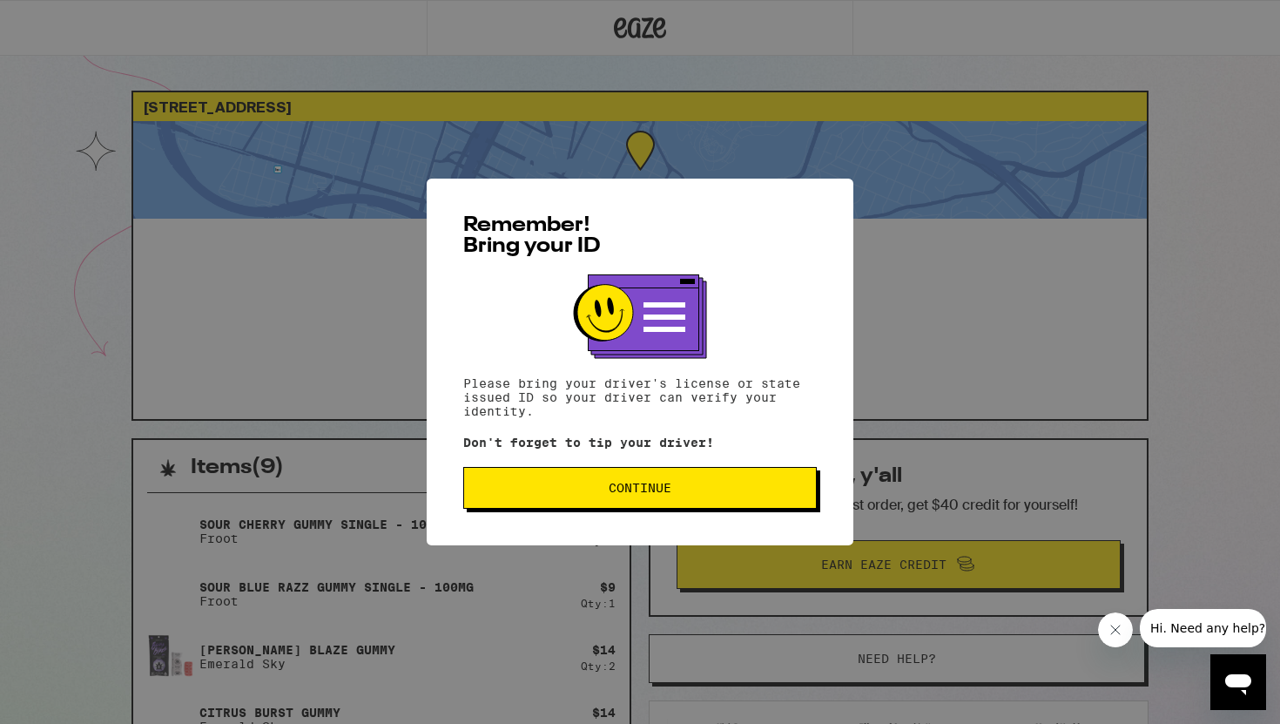
click at [692, 492] on span "Continue" at bounding box center [640, 488] width 324 height 12
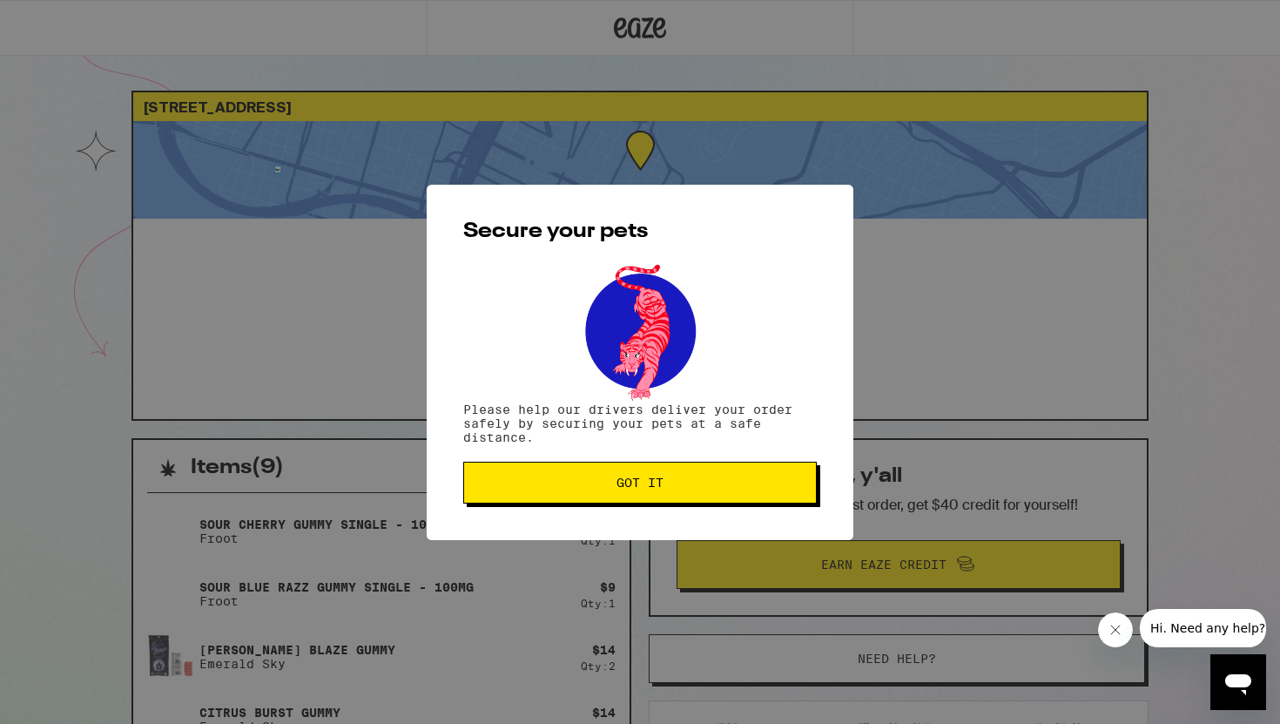
click at [692, 492] on button "Got it" at bounding box center [640, 483] width 354 height 42
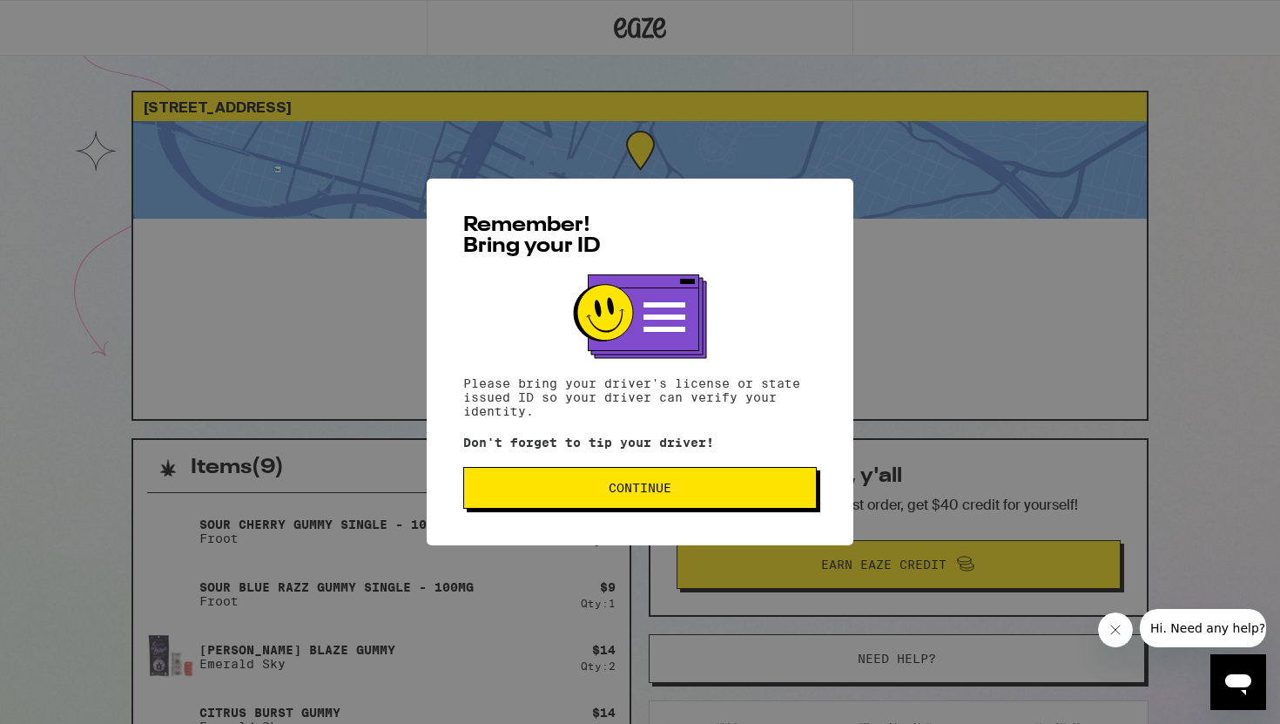
click at [678, 494] on span "Continue" at bounding box center [640, 488] width 324 height 12
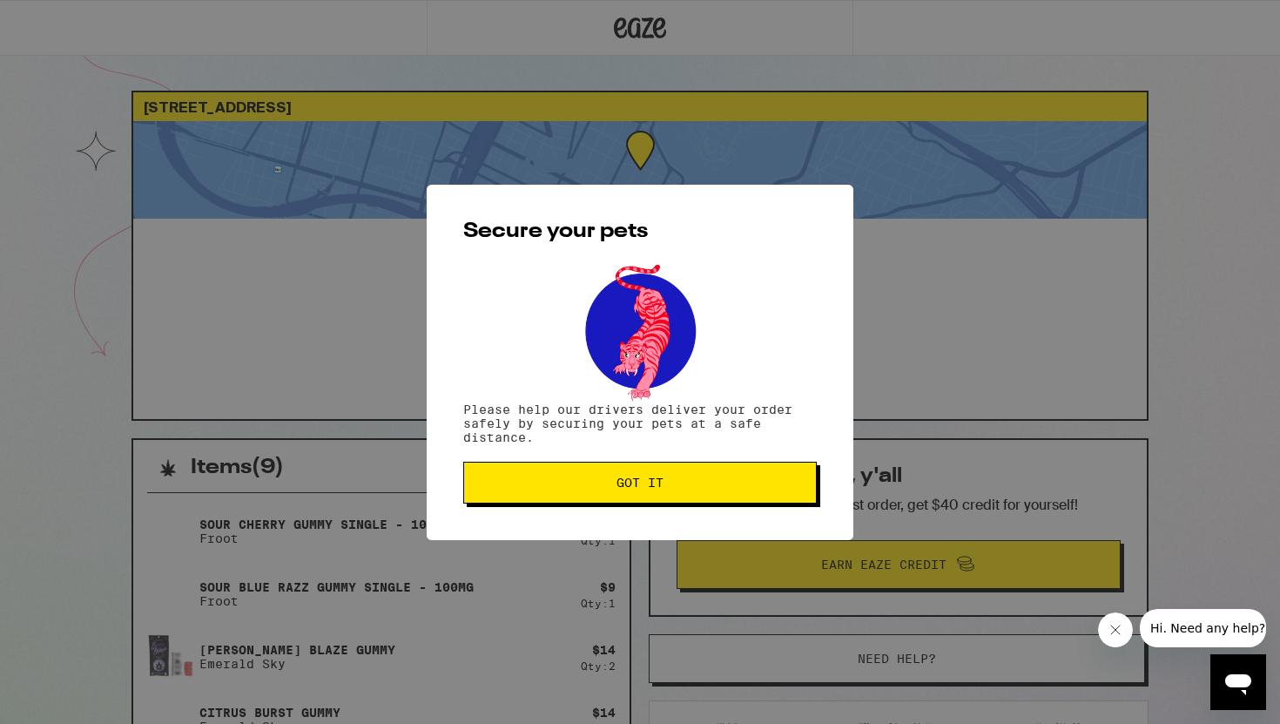
click at [665, 510] on div "Secure your pets Please help our drivers deliver your order safely by securing …" at bounding box center [640, 362] width 427 height 355
click at [663, 486] on span "Got it" at bounding box center [640, 482] width 47 height 12
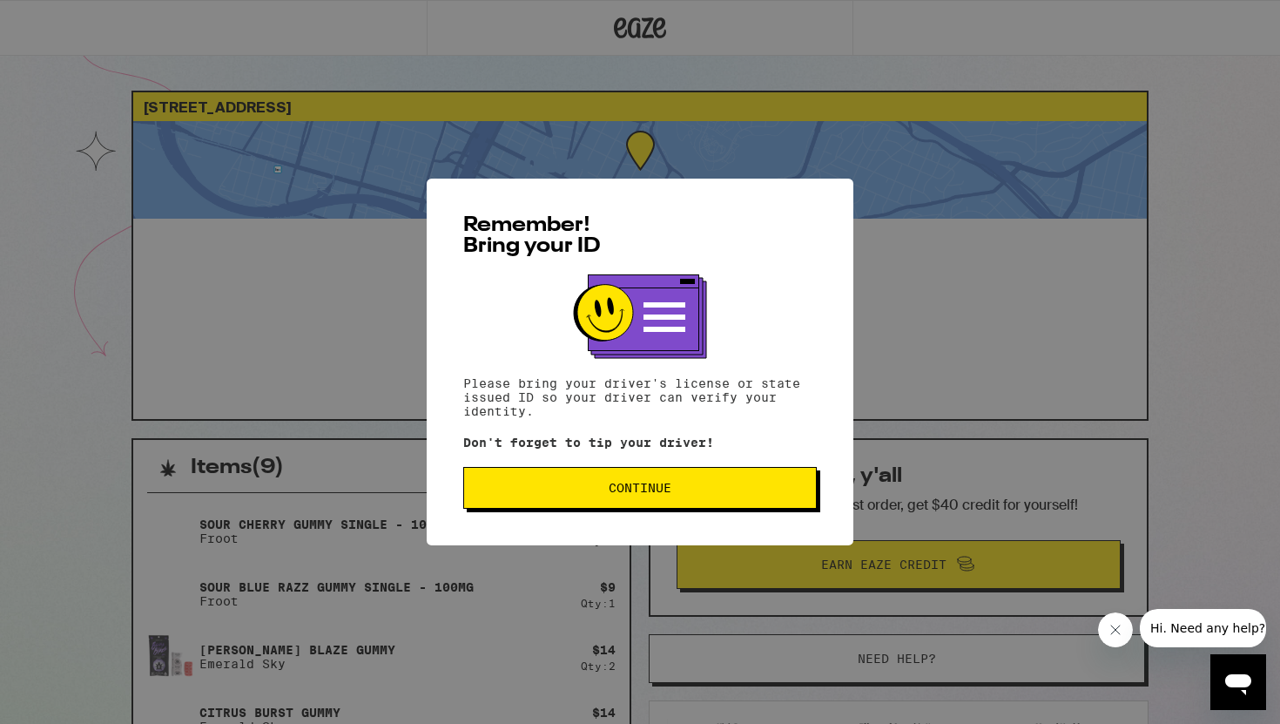
click at [552, 483] on button "Continue" at bounding box center [640, 488] width 354 height 42
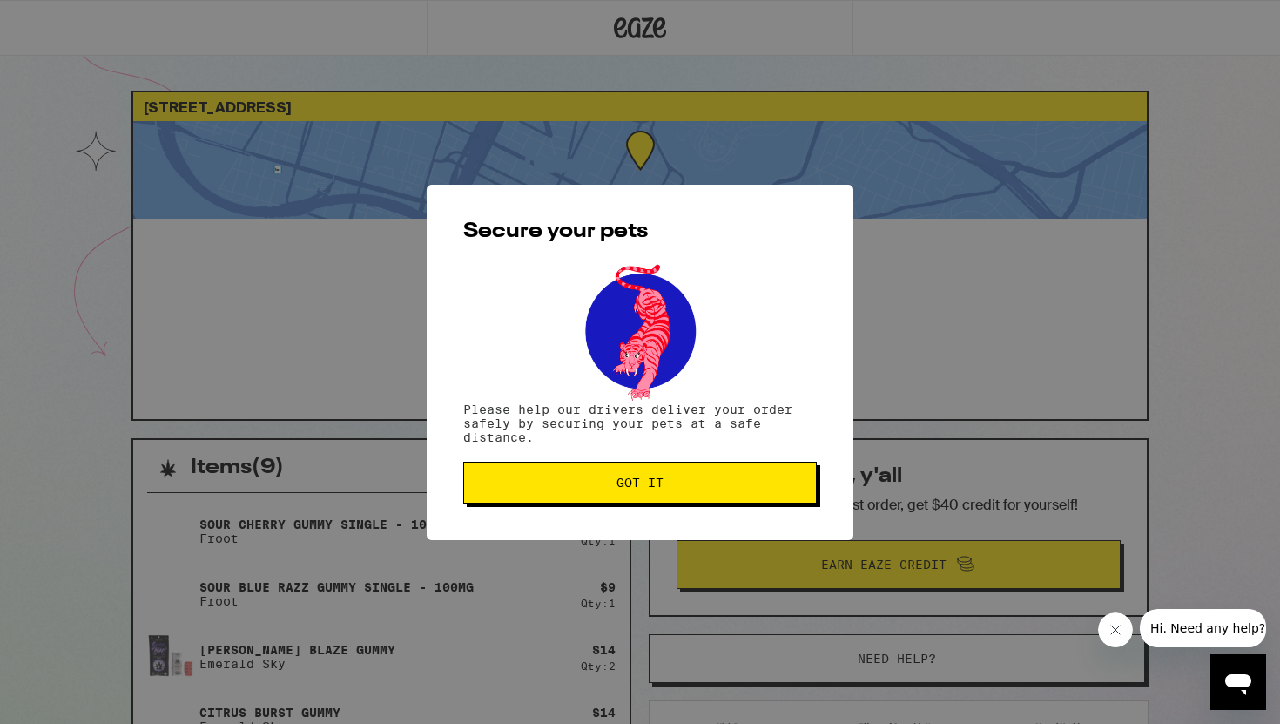
click at [597, 489] on span "Got it" at bounding box center [640, 482] width 324 height 12
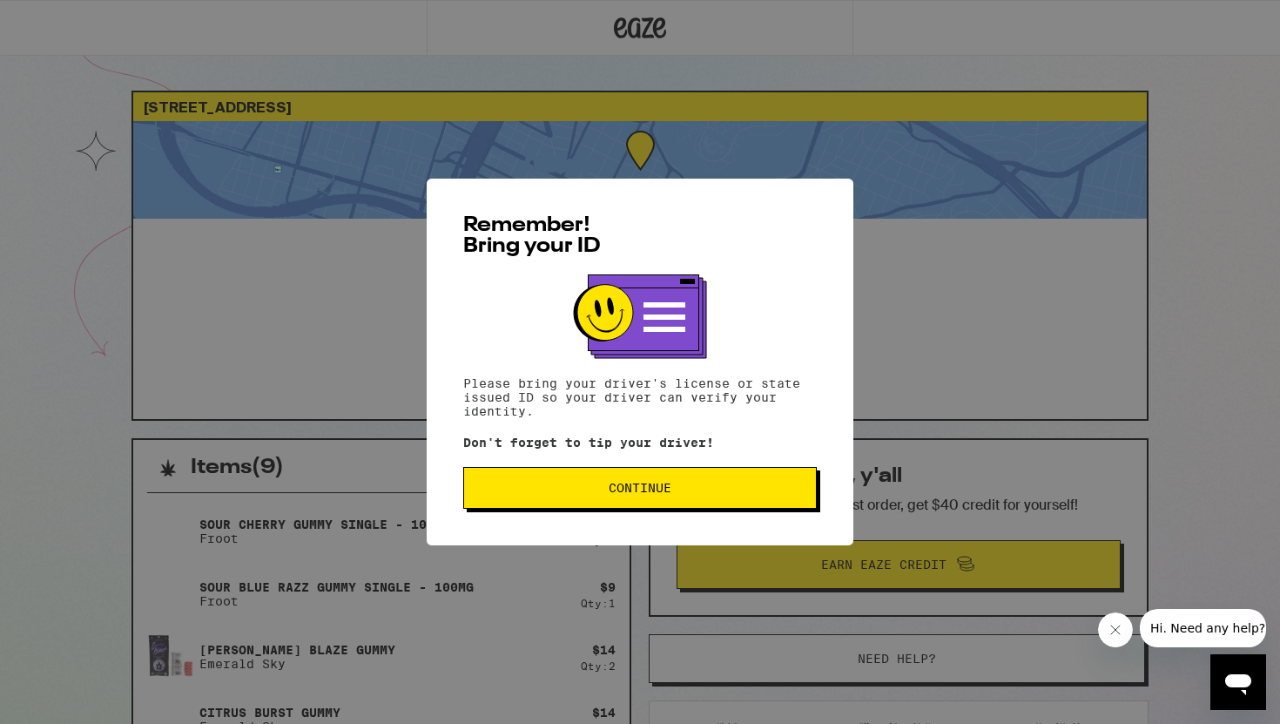
click at [697, 499] on button "Continue" at bounding box center [640, 488] width 354 height 42
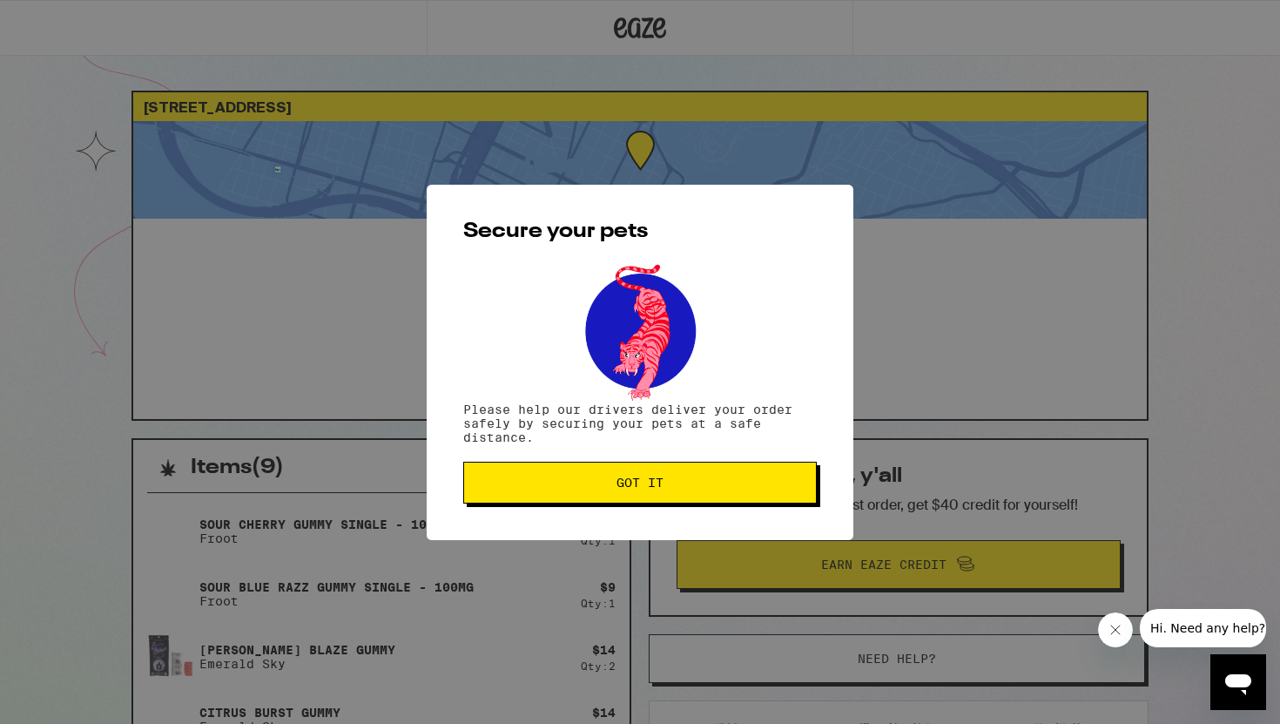
click at [697, 499] on button "Got it" at bounding box center [640, 483] width 354 height 42
